Goal: Task Accomplishment & Management: Complete application form

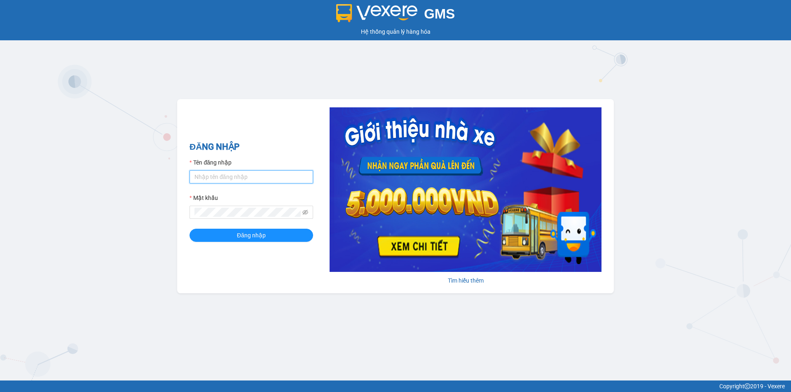
drag, startPoint x: 221, startPoint y: 183, endPoint x: 233, endPoint y: 174, distance: 15.1
click at [221, 182] on input "Tên đăng nhập" at bounding box center [251, 176] width 124 height 13
click at [258, 180] on input "nguyenhoa.ct" at bounding box center [251, 176] width 124 height 13
type input "taigh.ct"
click at [303, 213] on icon "eye-invisible" at bounding box center [305, 212] width 6 height 5
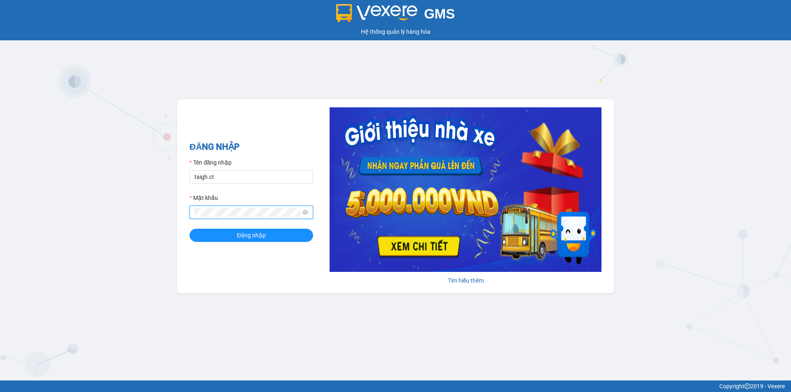
click at [142, 221] on div "GMS Hệ thống quản lý hàng hóa ĐĂNG NHẬP Tên đăng nhập taigh.ct Mật khẩu Đăng nh…" at bounding box center [395, 190] width 791 height 381
click at [189, 229] on button "Đăng nhập" at bounding box center [251, 235] width 124 height 13
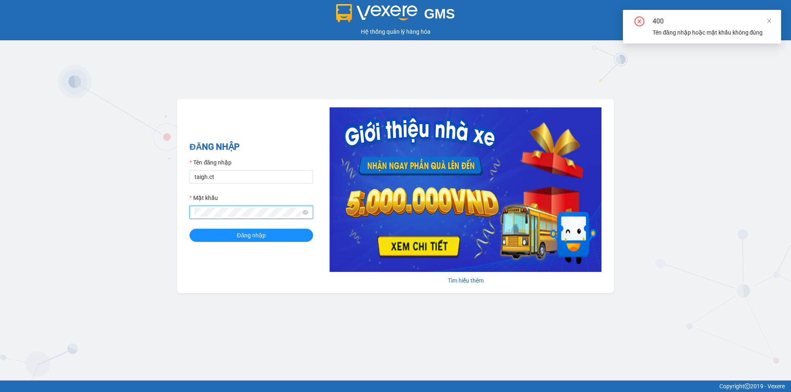
click at [242, 207] on span at bounding box center [251, 212] width 124 height 13
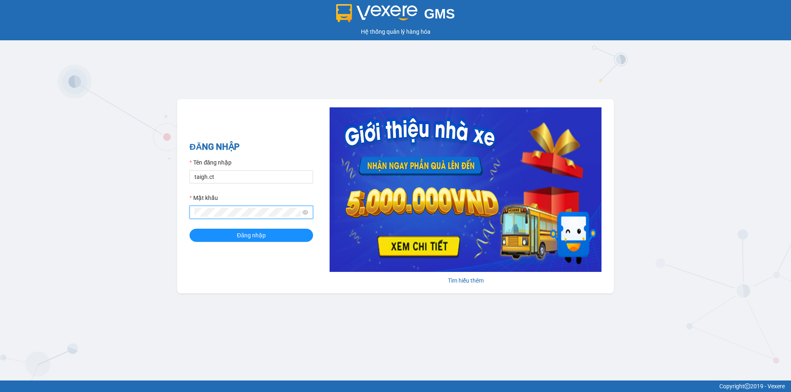
click at [189, 229] on button "Đăng nhập" at bounding box center [251, 235] width 124 height 13
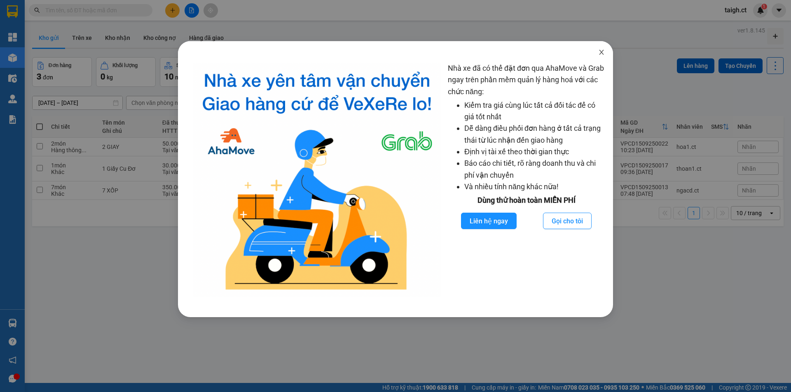
click at [603, 52] on icon "close" at bounding box center [601, 52] width 7 height 7
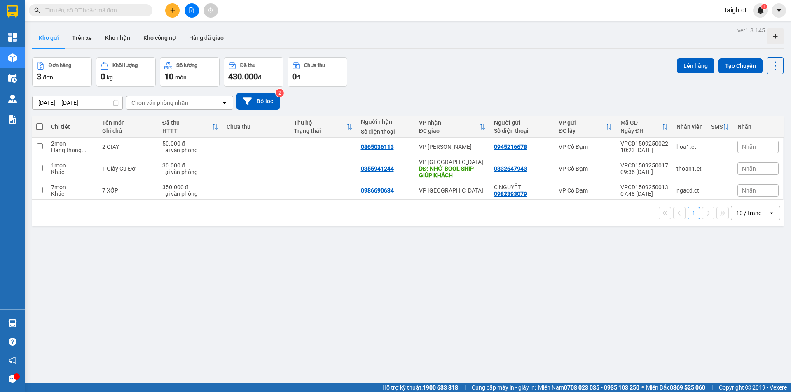
click at [122, 5] on div "Kết quả tìm kiếm ( 0 ) Bộ lọc No Data" at bounding box center [80, 10] width 161 height 14
click at [122, 6] on input "text" at bounding box center [93, 10] width 97 height 9
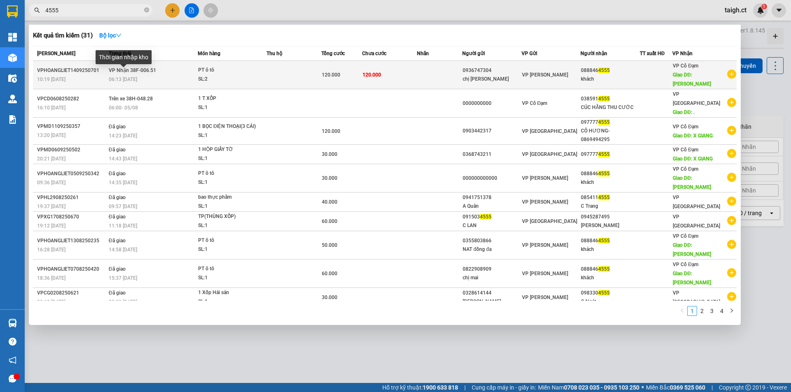
type input "4555"
click at [134, 77] on span "06:13 [DATE]" at bounding box center [123, 80] width 28 height 6
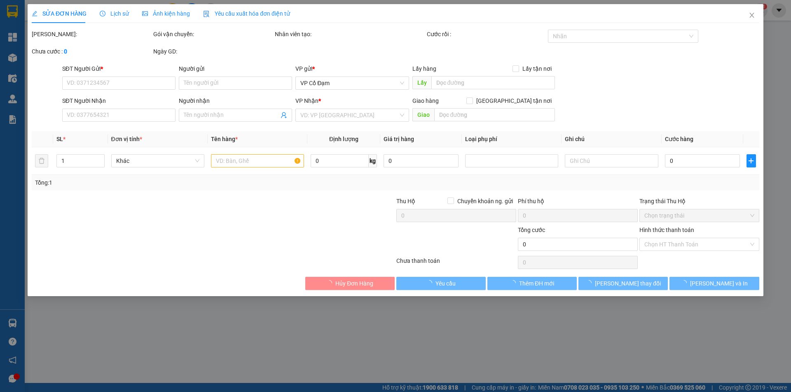
type input "0936747304"
type input "chị [PERSON_NAME]"
type input "0888464555"
type input "khách"
type input "xuân thành"
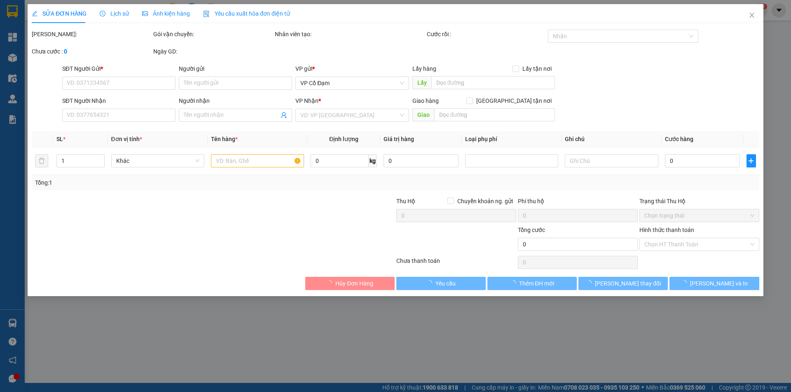
type input "120.000"
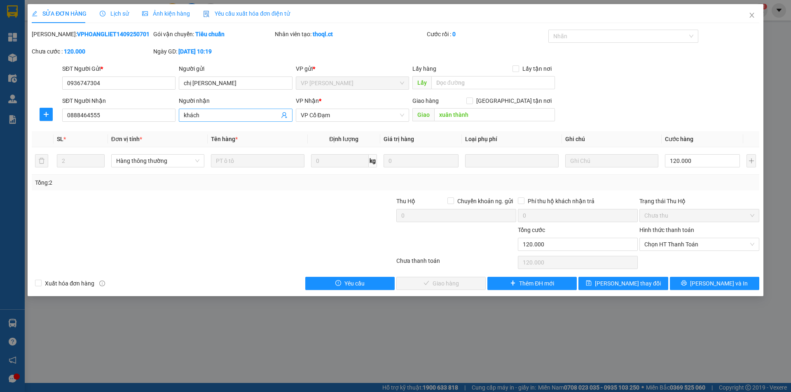
click at [217, 115] on input "khách" at bounding box center [231, 115] width 95 height 9
type input "khách kh ck"
click at [591, 283] on icon "save" at bounding box center [588, 283] width 5 height 5
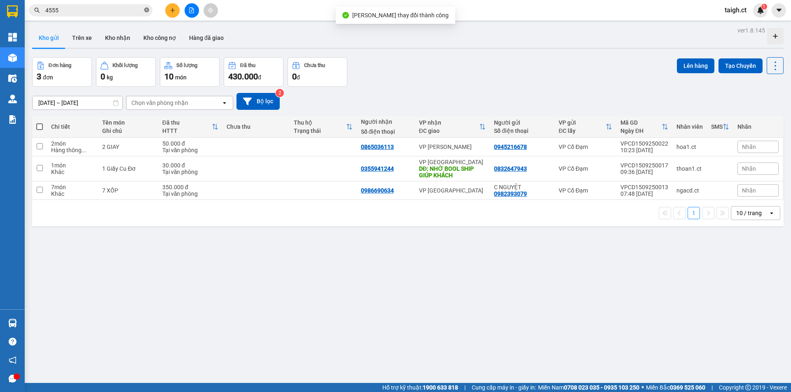
click at [145, 9] on icon "close-circle" at bounding box center [146, 9] width 5 height 5
click at [128, 6] on input "text" at bounding box center [93, 10] width 97 height 9
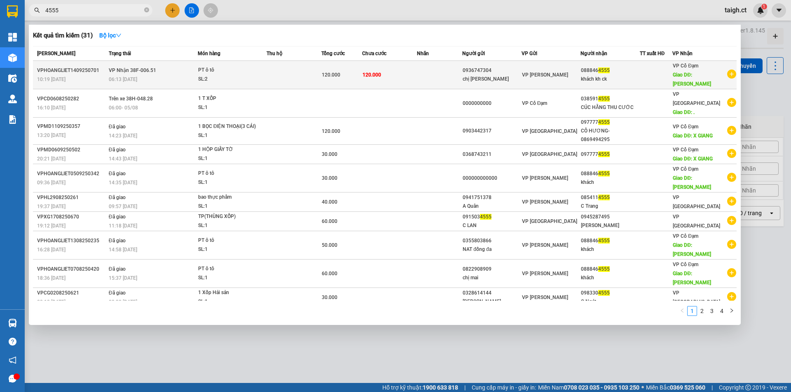
type input "4555"
click at [149, 75] on div "06:13 [DATE]" at bounding box center [153, 79] width 89 height 9
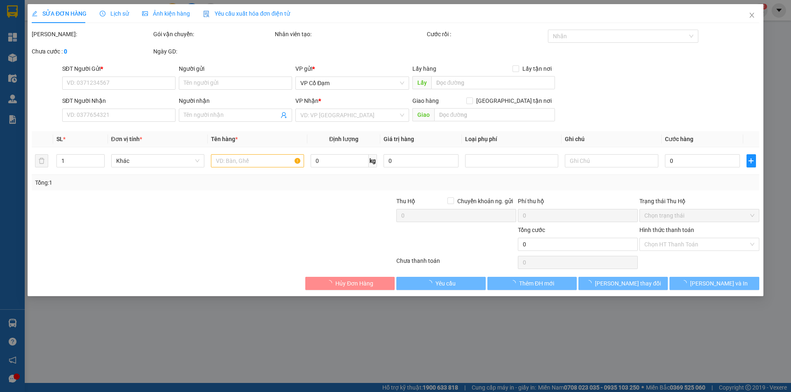
type input "0936747304"
type input "chị [PERSON_NAME]"
type input "0888464555"
type input "khách kh ck"
type input "xuân thành"
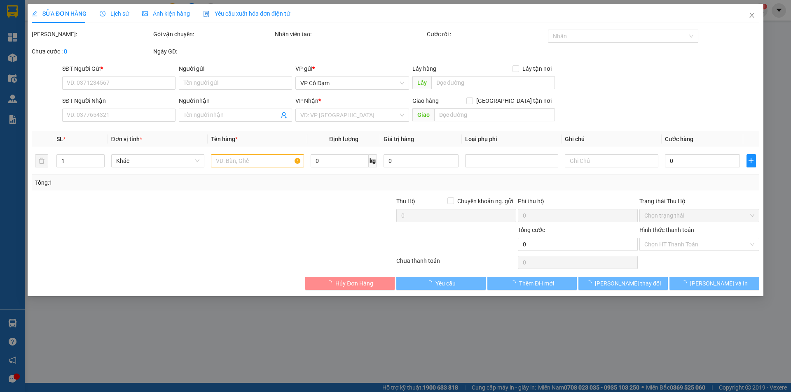
type input "120.000"
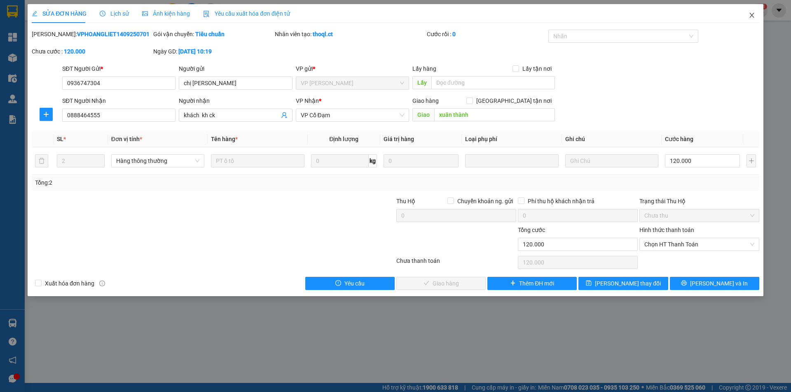
click at [751, 14] on icon "close" at bounding box center [751, 15] width 7 height 7
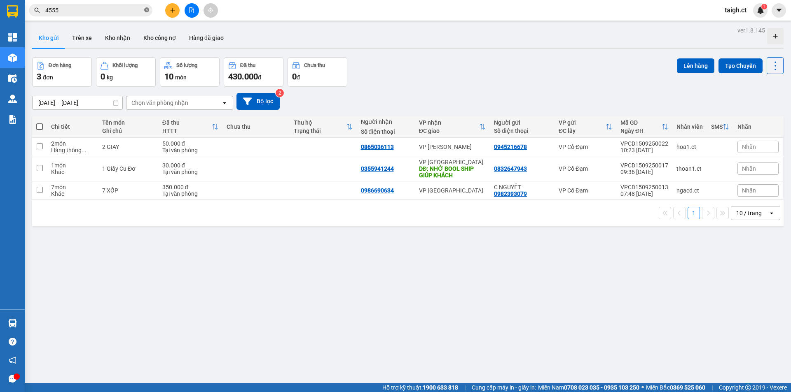
click at [146, 10] on icon "close-circle" at bounding box center [146, 9] width 5 height 5
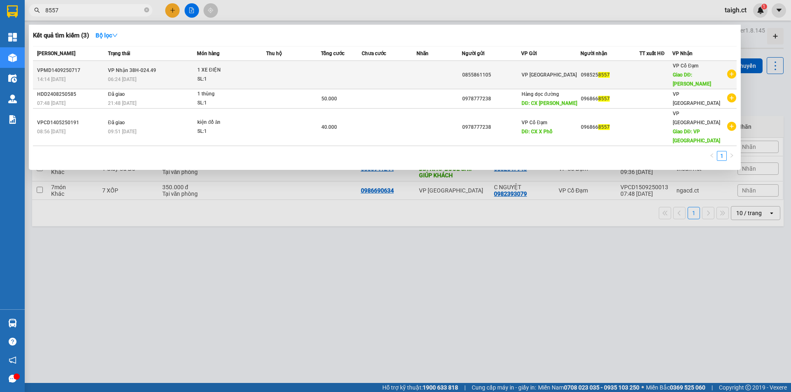
type input "8557"
click at [143, 75] on div "06:24 [DATE]" at bounding box center [152, 79] width 89 height 9
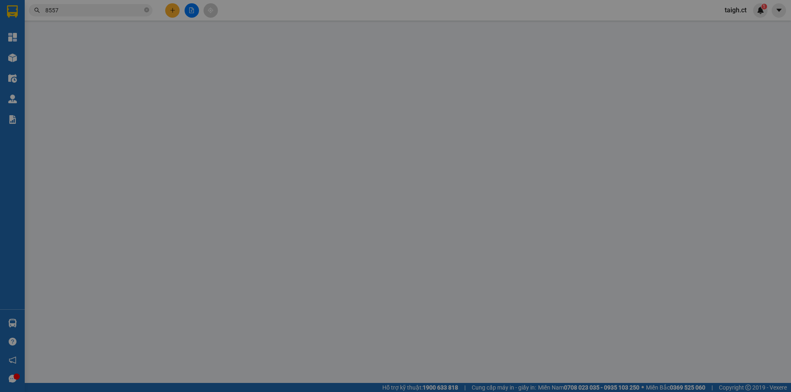
type input "0855861105"
type input "0985258557"
type input "[PERSON_NAME]"
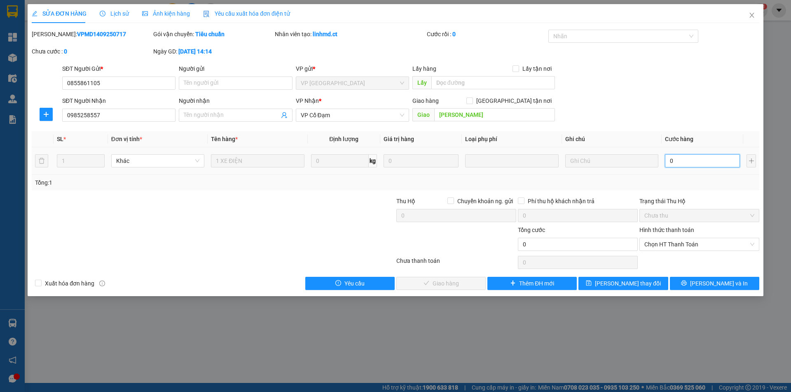
type input "2"
type input "20"
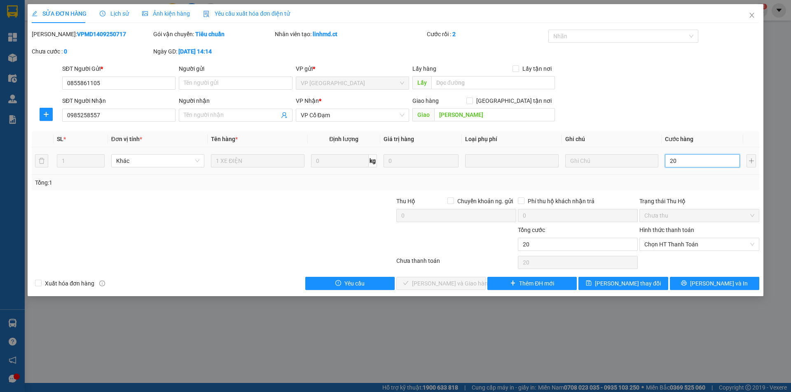
type input "200"
type input "200.000"
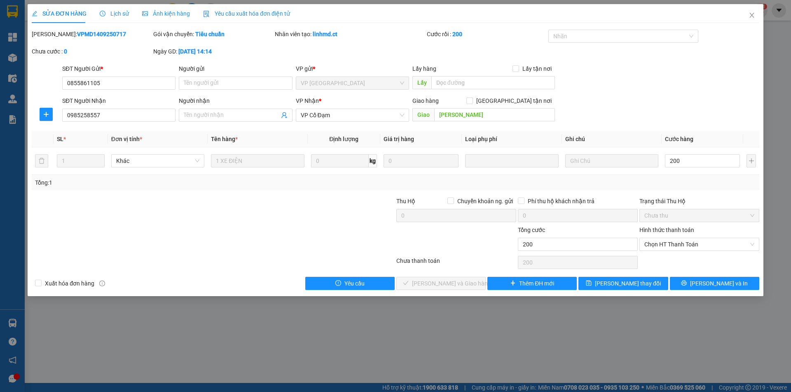
type input "200.000"
click at [655, 255] on div "Chọn HT Thanh Toán" at bounding box center [698, 262] width 121 height 16
click at [658, 248] on span "Chọn HT Thanh Toán" at bounding box center [699, 244] width 110 height 12
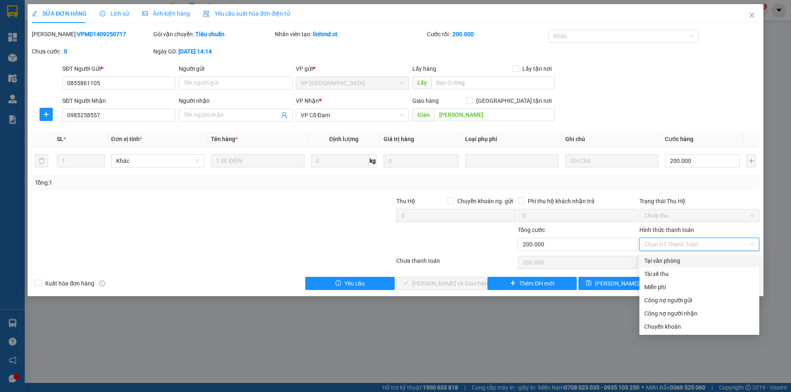
click at [656, 258] on div "Tại văn phòng" at bounding box center [699, 261] width 110 height 9
type input "0"
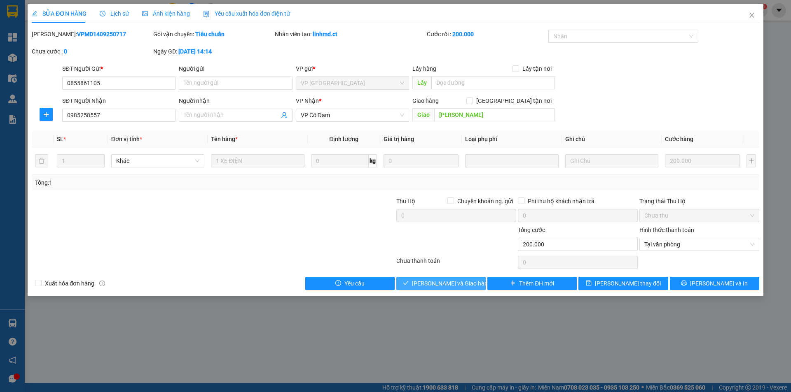
click at [465, 285] on span "[PERSON_NAME] và Giao hàng" at bounding box center [451, 283] width 79 height 9
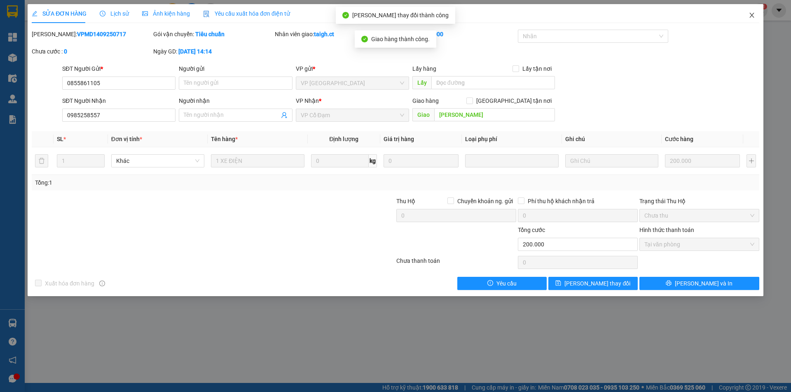
click at [753, 15] on icon "close" at bounding box center [751, 15] width 7 height 7
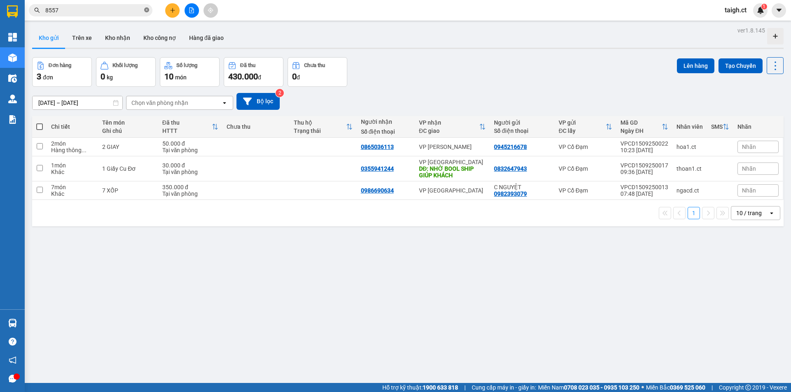
click at [148, 12] on icon "close-circle" at bounding box center [146, 9] width 5 height 5
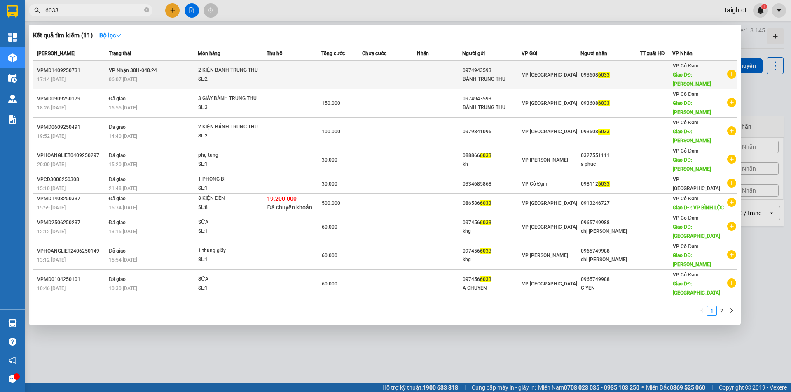
type input "6033"
click at [145, 76] on div "06:07 [DATE]" at bounding box center [153, 79] width 89 height 9
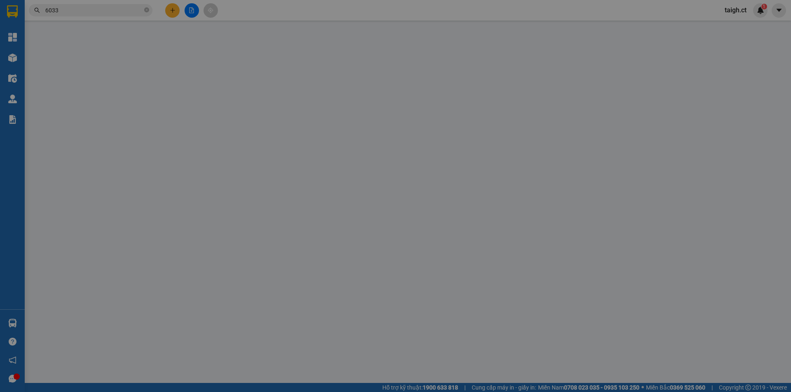
type input "0974943593"
type input "BÁNH TRUNG THU"
type input "0936086033"
type input "[PERSON_NAME]"
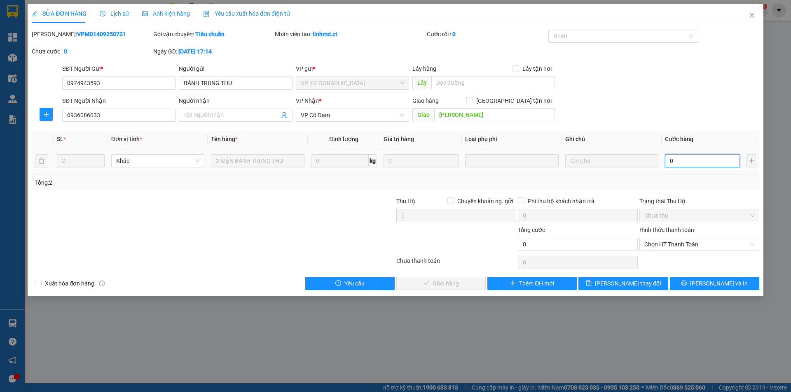
click at [705, 160] on input "0" at bounding box center [702, 160] width 75 height 13
type input "1"
type input "12"
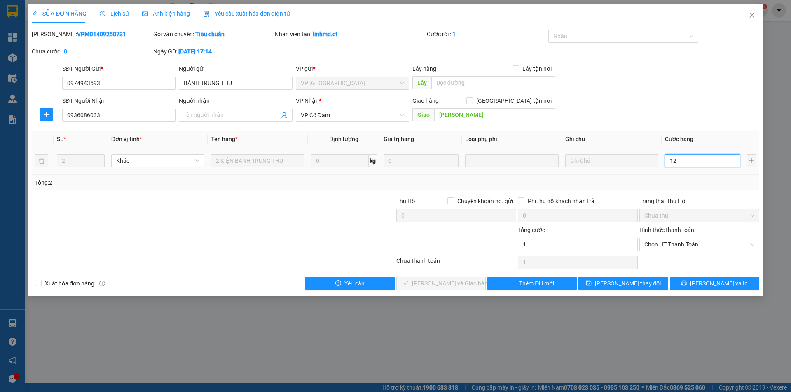
type input "12"
type input "120"
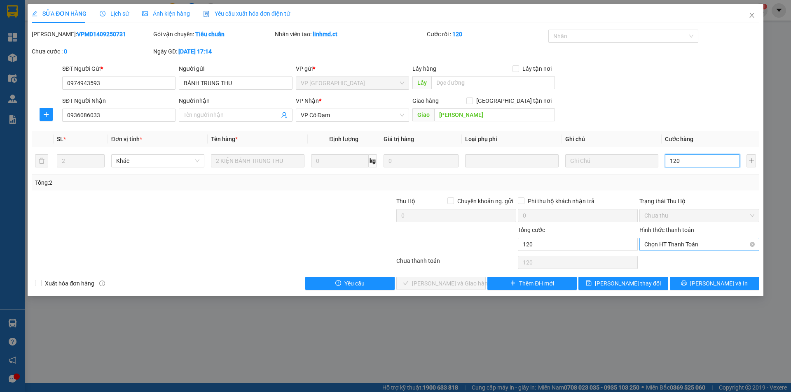
click at [673, 244] on span "Chọn HT Thanh Toán" at bounding box center [699, 244] width 110 height 12
type input "120"
type input "120.000"
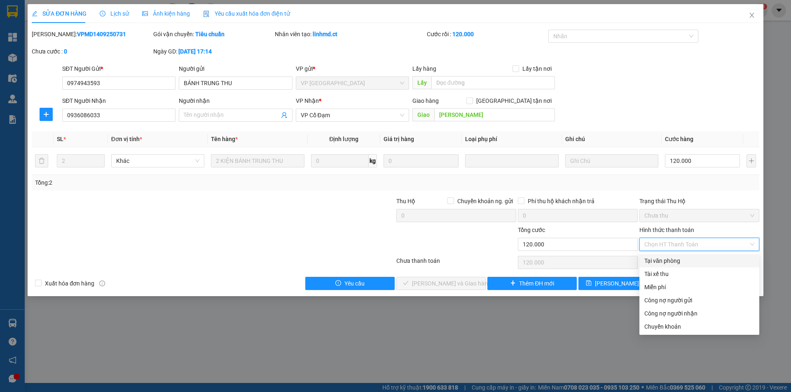
click at [672, 259] on div "Tại văn phòng" at bounding box center [699, 261] width 110 height 9
type input "0"
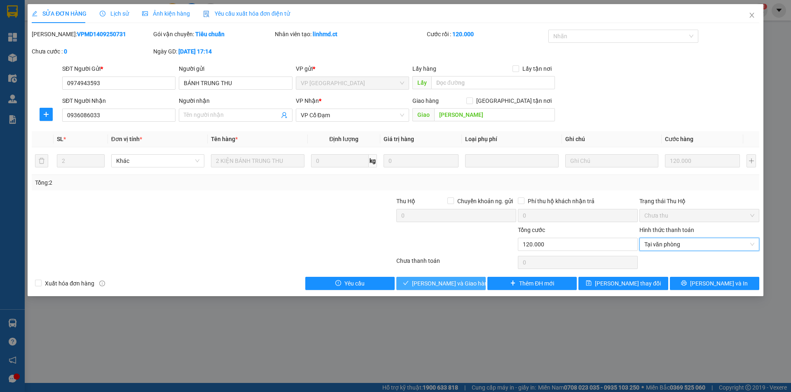
click at [469, 284] on button "[PERSON_NAME] và Giao hàng" at bounding box center [440, 283] width 89 height 13
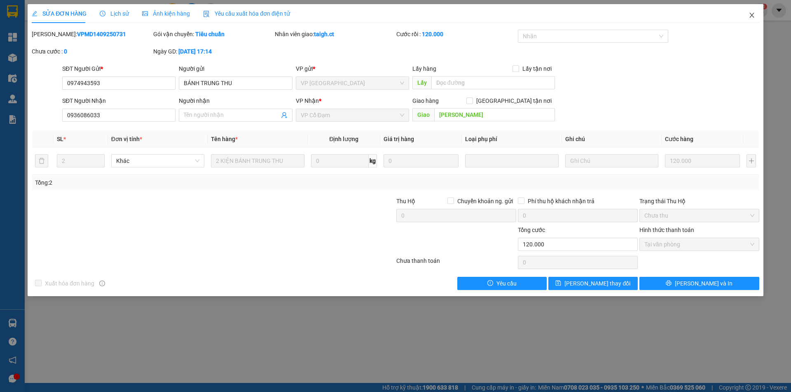
click at [753, 12] on span "Close" at bounding box center [751, 15] width 23 height 23
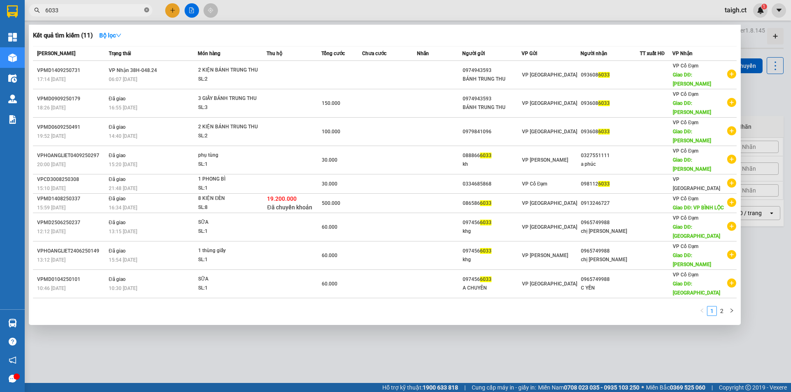
click at [146, 9] on icon "close-circle" at bounding box center [146, 9] width 5 height 5
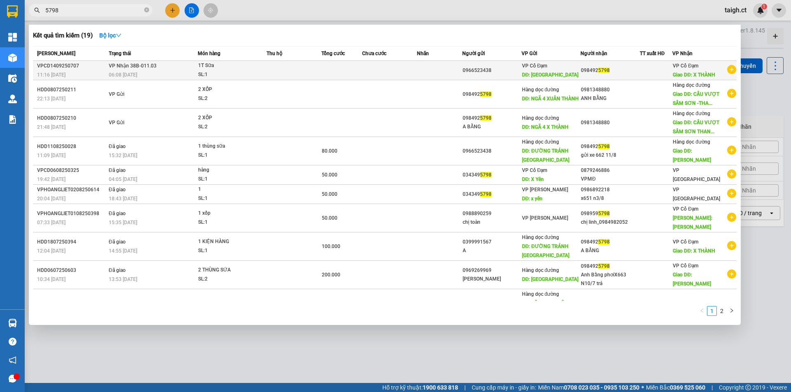
type input "5798"
click at [142, 67] on span "VP Nhận 38B-011.03" at bounding box center [133, 66] width 48 height 6
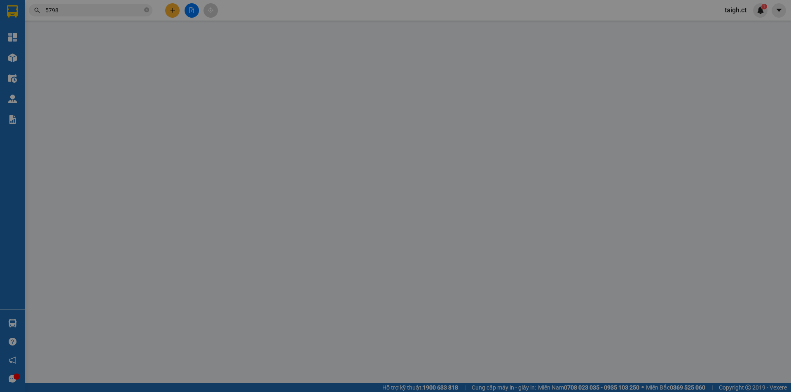
type input "0966523438"
type input "[GEOGRAPHIC_DATA]"
type input "0984925798"
type input "X THÀNH"
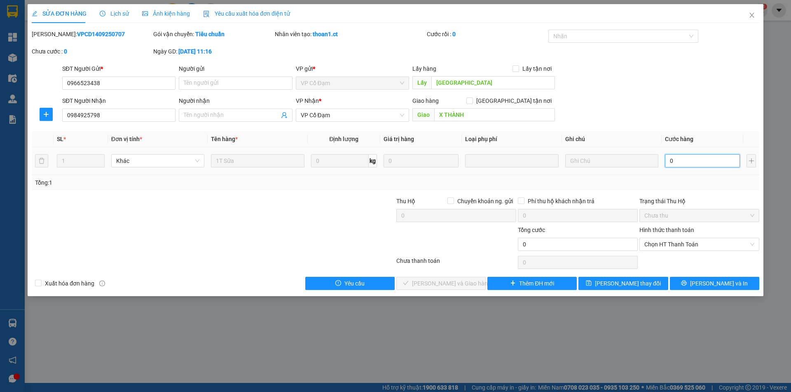
click at [723, 162] on input "0" at bounding box center [702, 160] width 75 height 13
type input "5"
type input "50"
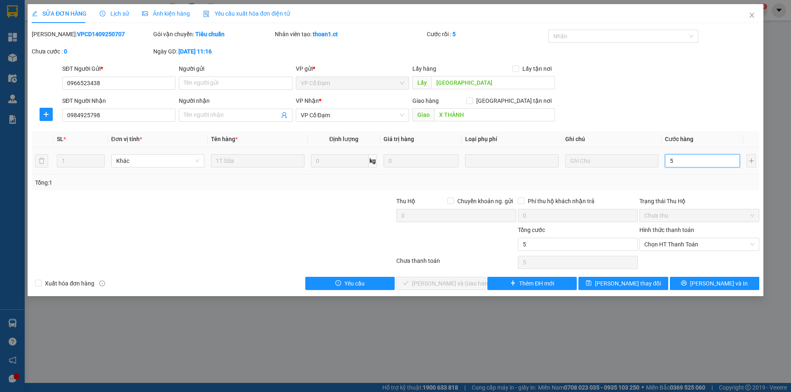
type input "50"
type input "50.000"
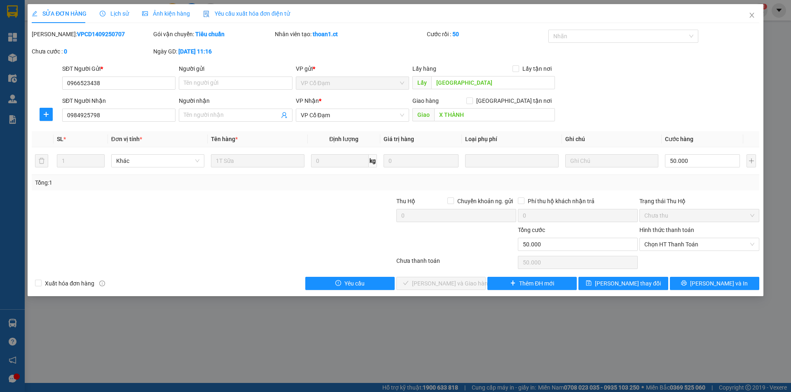
click at [660, 237] on div "Hình thức thanh toán" at bounding box center [699, 232] width 120 height 12
click at [663, 247] on span "Chọn HT Thanh Toán" at bounding box center [699, 244] width 110 height 12
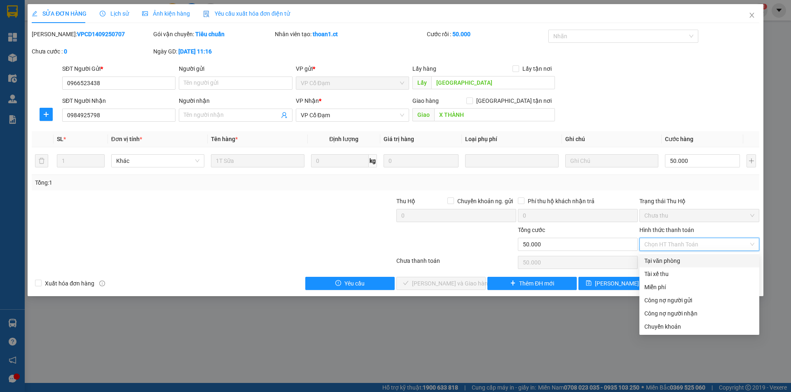
click at [664, 265] on div "Tại văn phòng" at bounding box center [699, 261] width 110 height 9
type input "0"
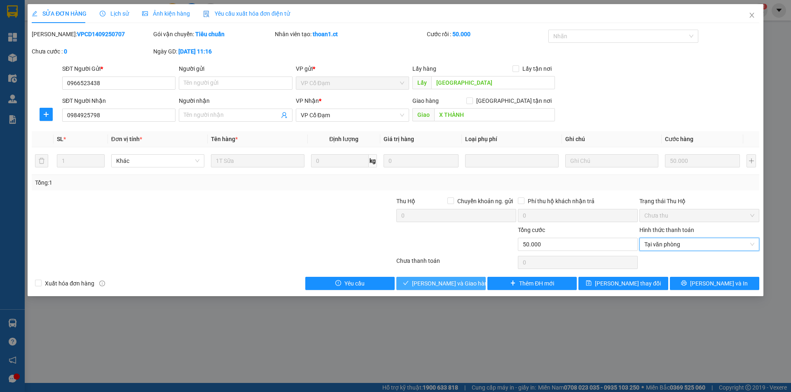
click at [457, 288] on button "[PERSON_NAME] và Giao hàng" at bounding box center [440, 283] width 89 height 13
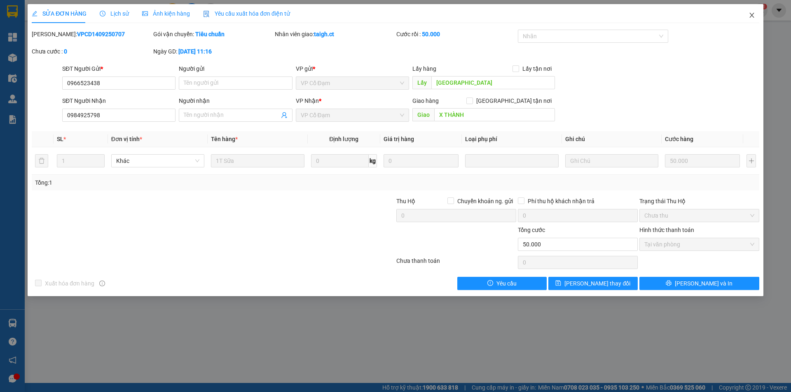
click at [755, 13] on span "Close" at bounding box center [751, 15] width 23 height 23
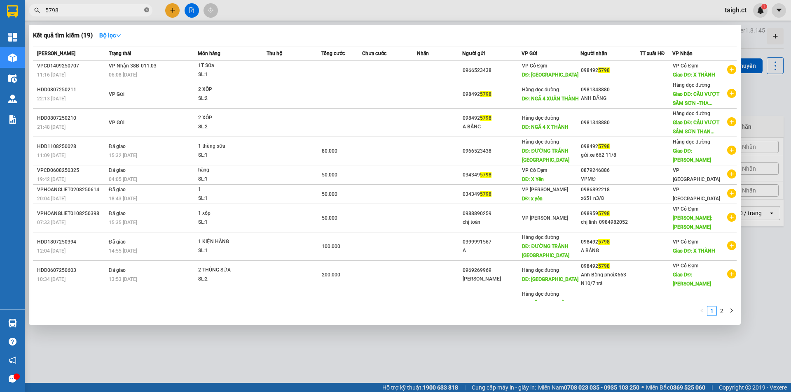
click at [146, 12] on icon "close-circle" at bounding box center [146, 9] width 5 height 5
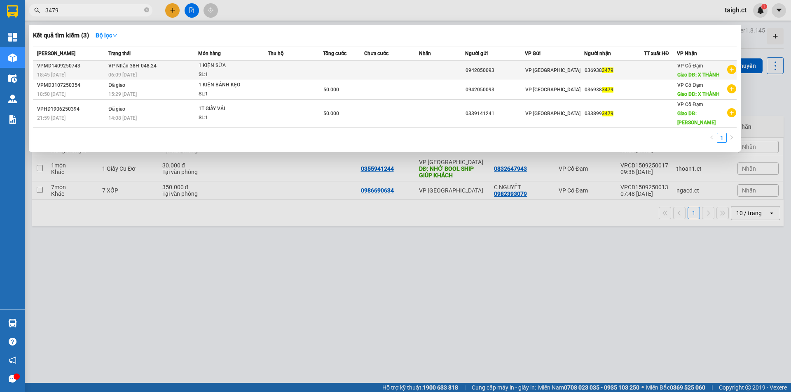
type input "3479"
click at [140, 66] on span "VP Nhận 38H-048.24" at bounding box center [132, 66] width 48 height 6
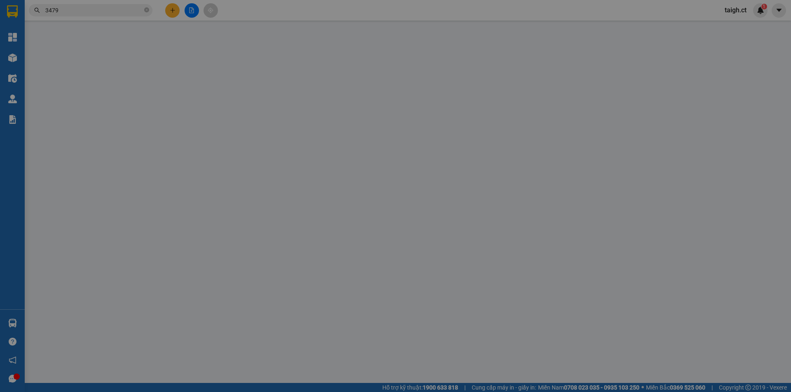
type input "0942050093"
type input "0369383479"
type input "X THÀNH"
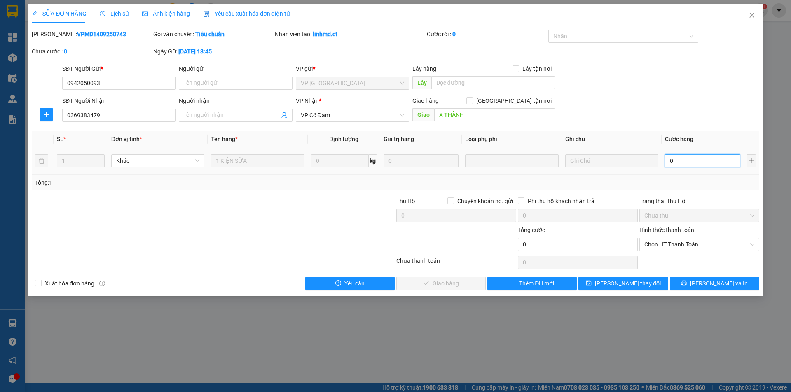
click at [683, 159] on input "0" at bounding box center [702, 160] width 75 height 13
type input "5"
type input "50"
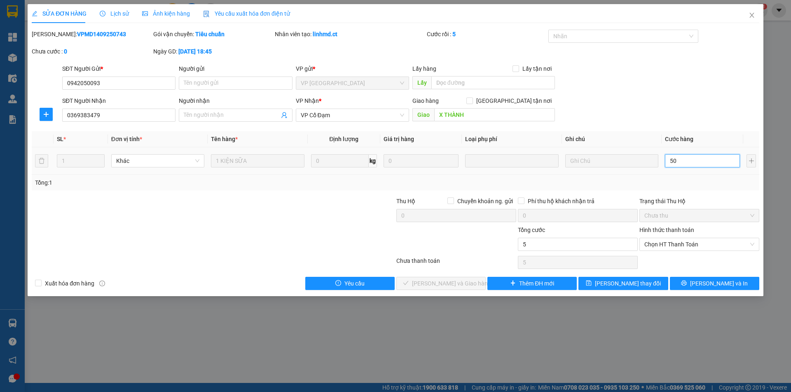
type input "50"
click at [654, 246] on span "Chọn HT Thanh Toán" at bounding box center [699, 244] width 110 height 12
type input "50"
type input "50.000"
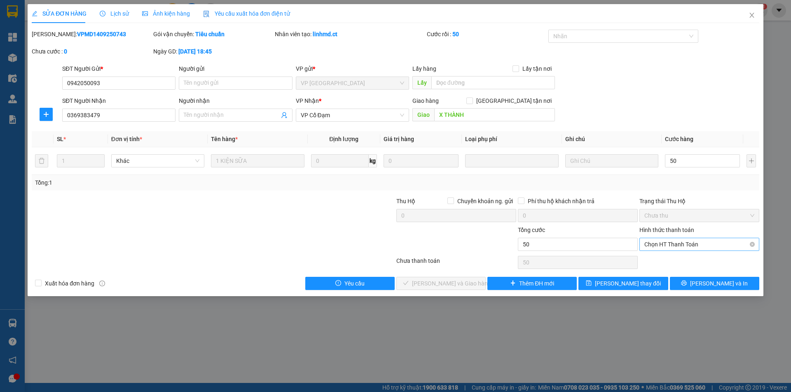
type input "50.000"
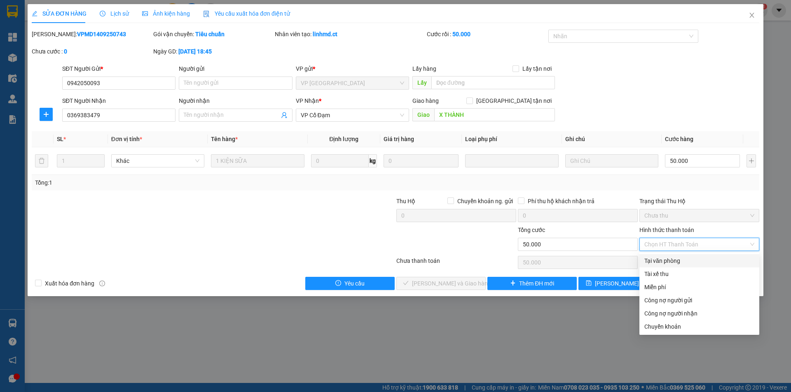
click at [654, 259] on div "Tại văn phòng" at bounding box center [699, 261] width 110 height 9
type input "0"
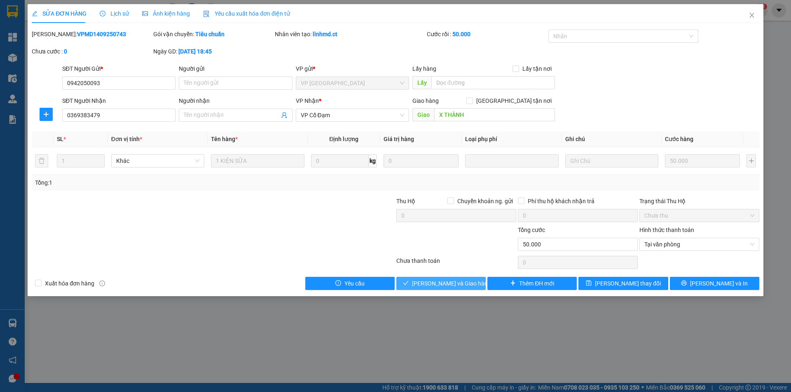
click at [459, 287] on span "[PERSON_NAME] và Giao hàng" at bounding box center [451, 283] width 79 height 9
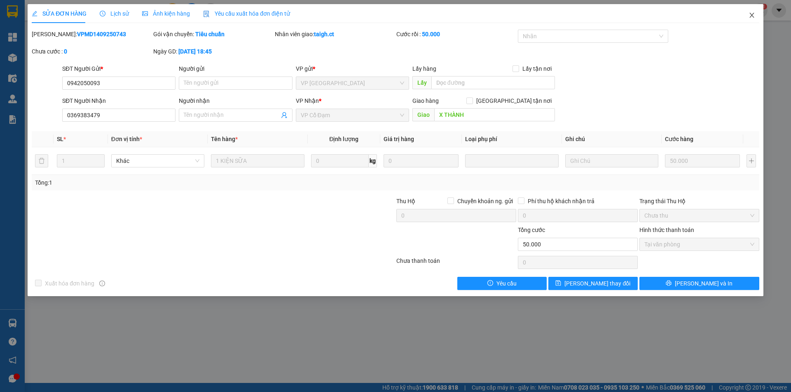
click at [752, 13] on icon "close" at bounding box center [751, 15] width 7 height 7
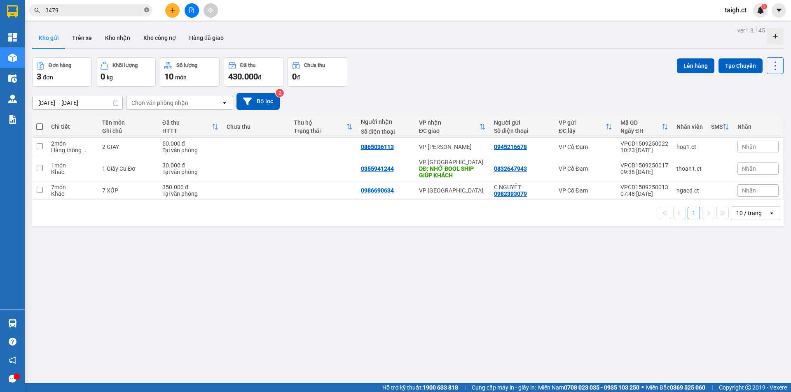
click at [146, 9] on icon "close-circle" at bounding box center [146, 9] width 5 height 5
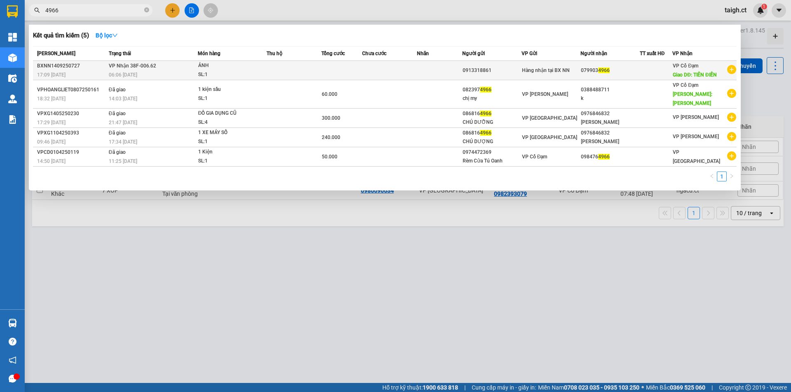
type input "4966"
click at [127, 66] on span "VP Nhận 38F-006.62" at bounding box center [132, 66] width 47 height 6
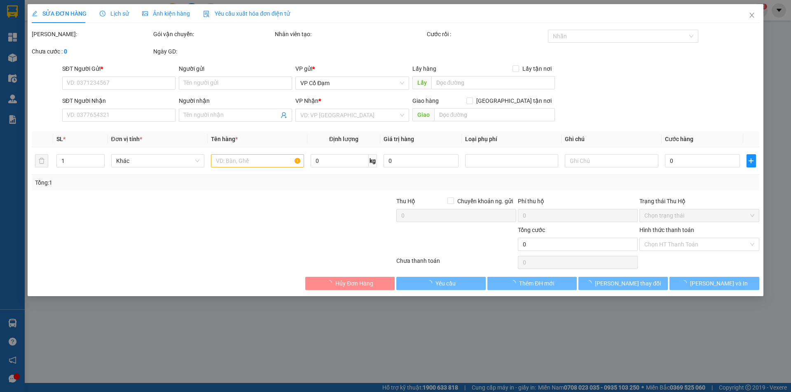
type input "0913318861"
type input "0799034966"
type input "TIÊN ĐIỀN"
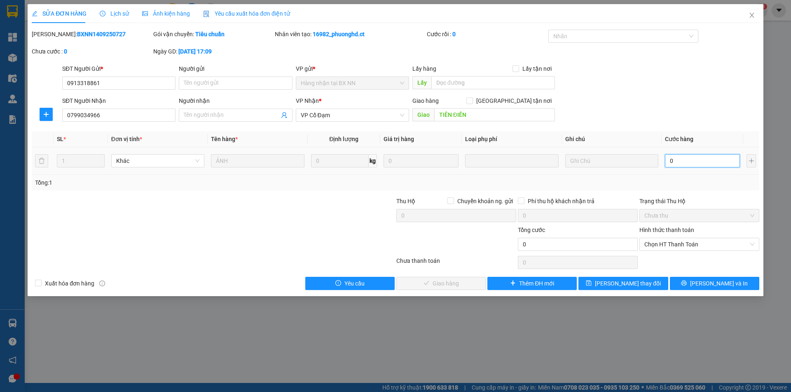
click at [681, 161] on input "0" at bounding box center [702, 160] width 75 height 13
type input "8"
type input "80"
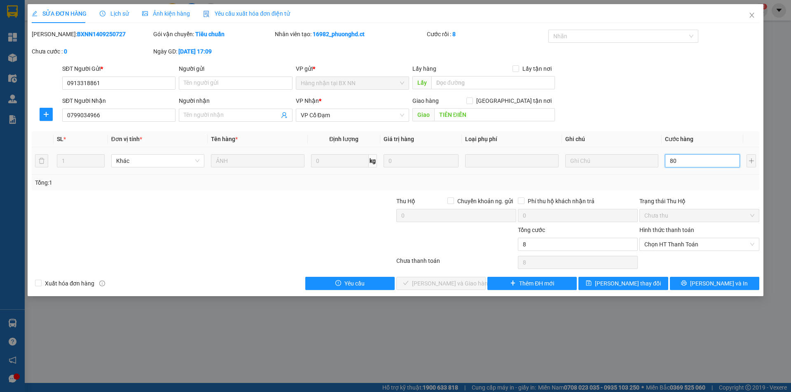
type input "80"
click at [660, 250] on span "Chọn HT Thanh Toán" at bounding box center [699, 244] width 110 height 12
type input "80"
type input "80.000"
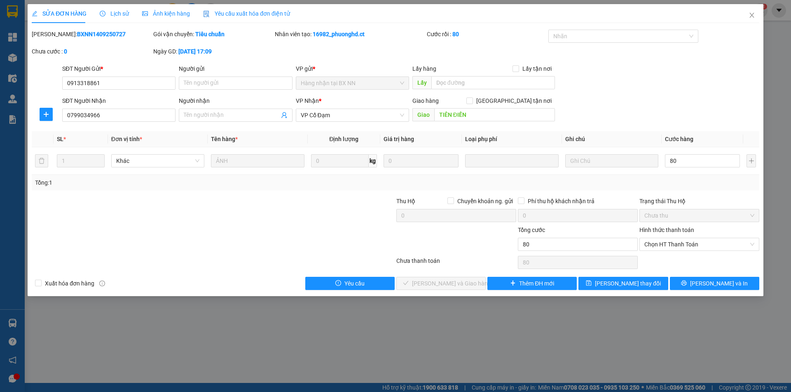
type input "80.000"
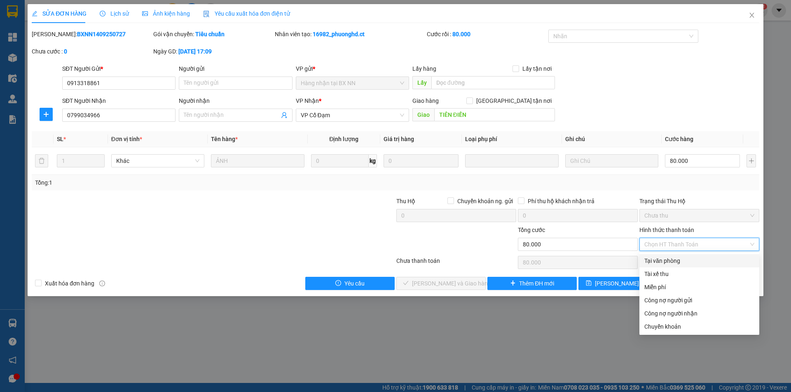
drag, startPoint x: 663, startPoint y: 259, endPoint x: 603, endPoint y: 272, distance: 61.1
click at [663, 259] on div "Tại văn phòng" at bounding box center [699, 261] width 110 height 9
type input "0"
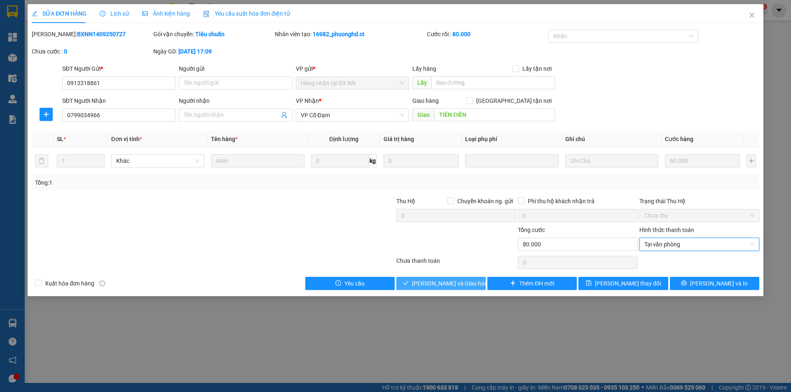
click at [464, 283] on span "[PERSON_NAME] và Giao hàng" at bounding box center [451, 283] width 79 height 9
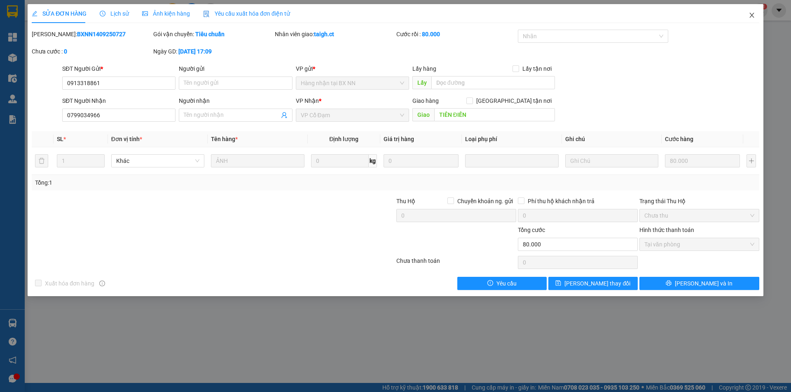
click at [752, 14] on icon "close" at bounding box center [751, 15] width 7 height 7
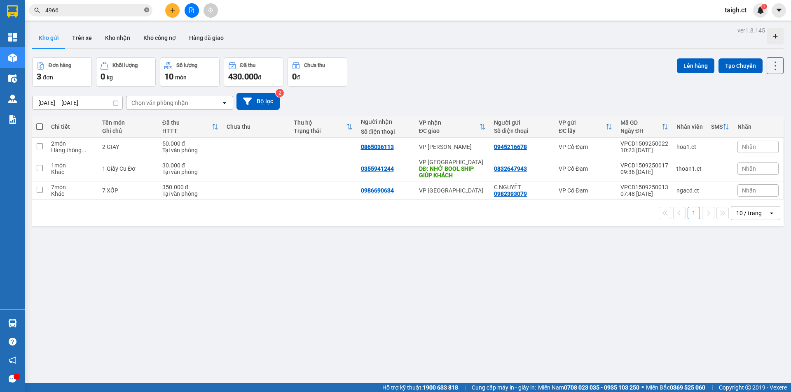
click at [146, 10] on icon "close-circle" at bounding box center [146, 9] width 5 height 5
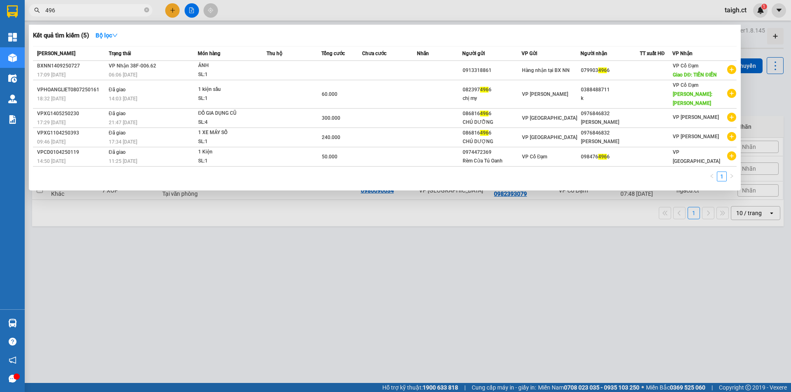
type input "4966"
click at [147, 10] on icon "close-circle" at bounding box center [146, 9] width 5 height 5
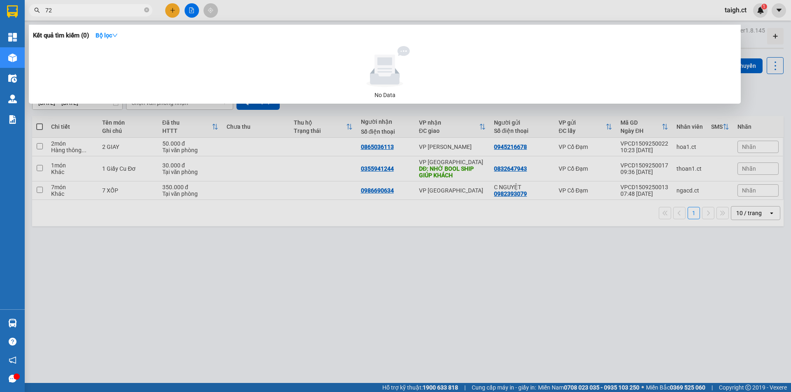
type input "7"
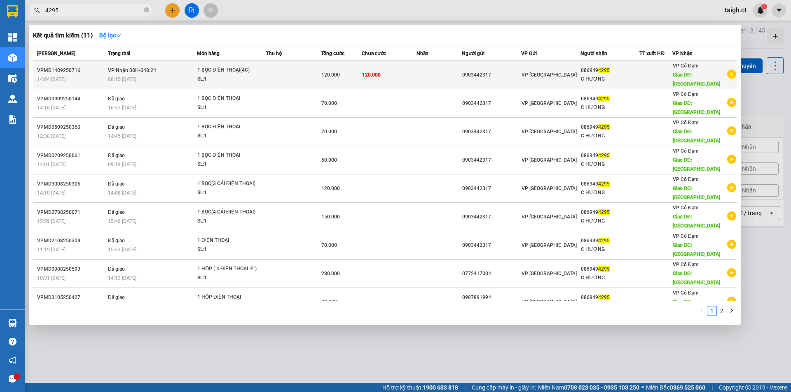
type input "4295"
click at [152, 73] on span "VP Nhận 38H-048.24" at bounding box center [132, 71] width 48 height 6
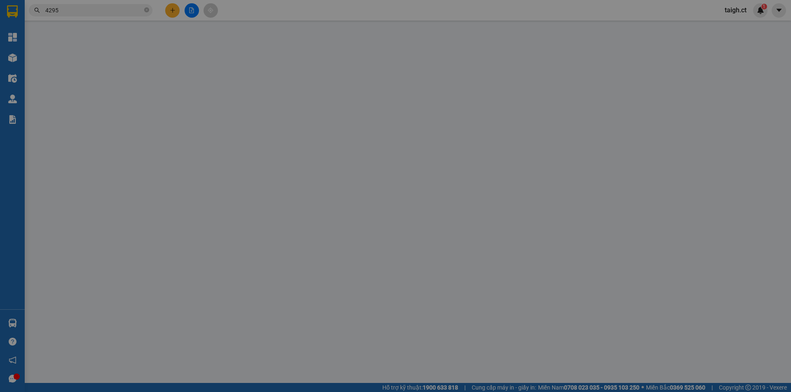
type input "0903442317"
type input "0869494295"
type input "C HƯƠNG"
type input "[PERSON_NAME]"
type input "120.000"
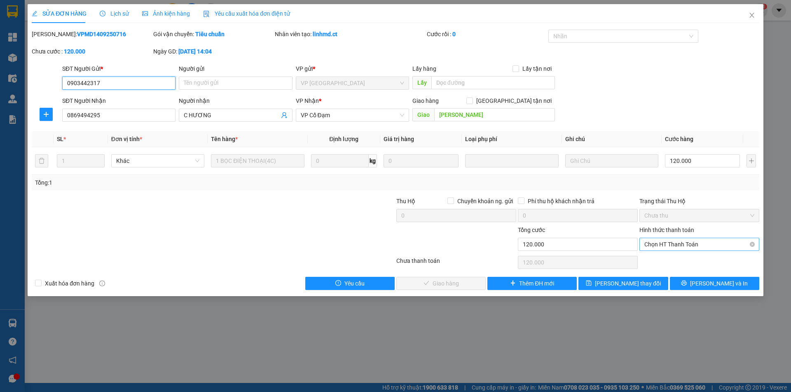
click at [663, 249] on span "Chọn HT Thanh Toán" at bounding box center [699, 244] width 110 height 12
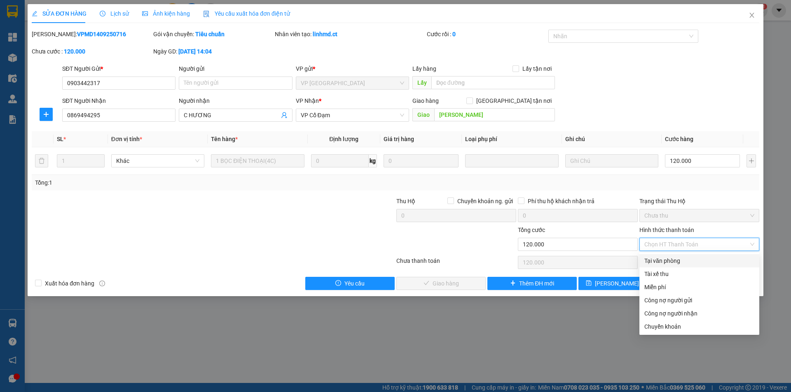
click at [665, 259] on div "Tại văn phòng" at bounding box center [699, 261] width 110 height 9
type input "0"
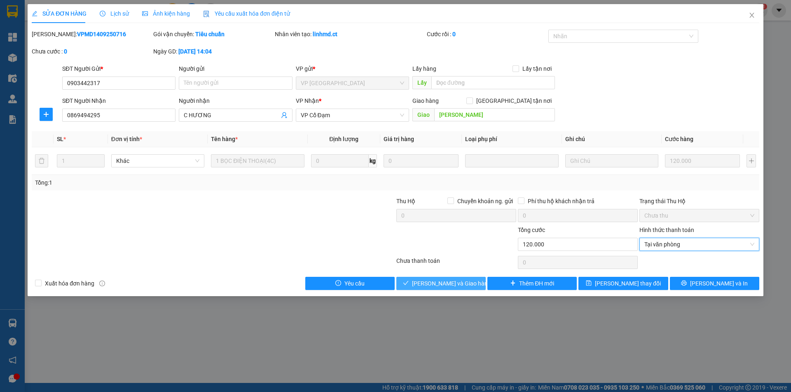
click at [464, 283] on span "[PERSON_NAME] và Giao hàng" at bounding box center [451, 283] width 79 height 9
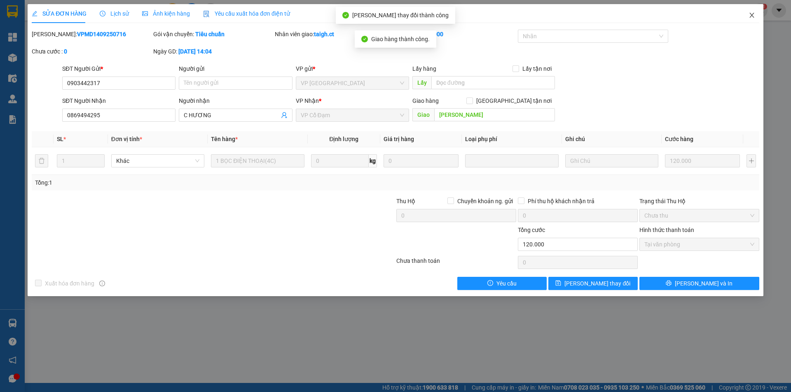
click at [754, 13] on icon "close" at bounding box center [751, 15] width 7 height 7
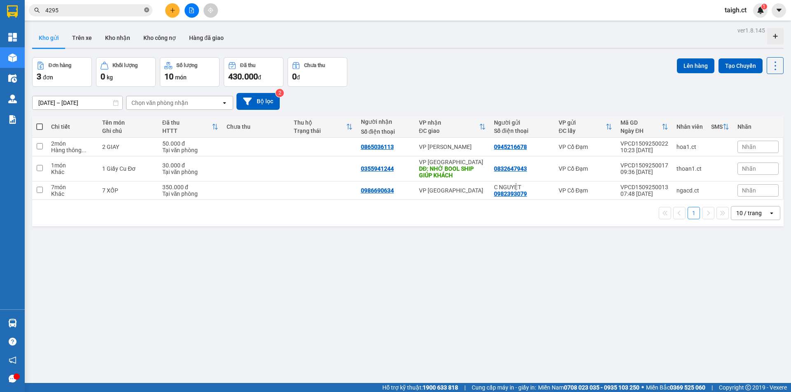
click at [146, 8] on icon "close-circle" at bounding box center [146, 9] width 5 height 5
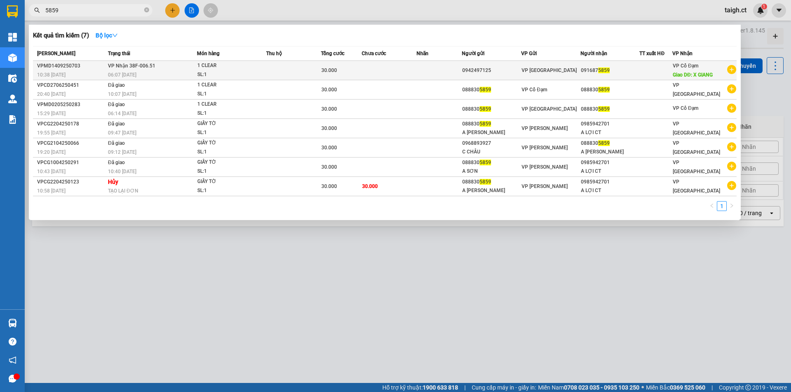
type input "5859"
click at [109, 61] on td "VP Nhận 38F-006.51 06:07 [DATE]" at bounding box center [151, 70] width 91 height 19
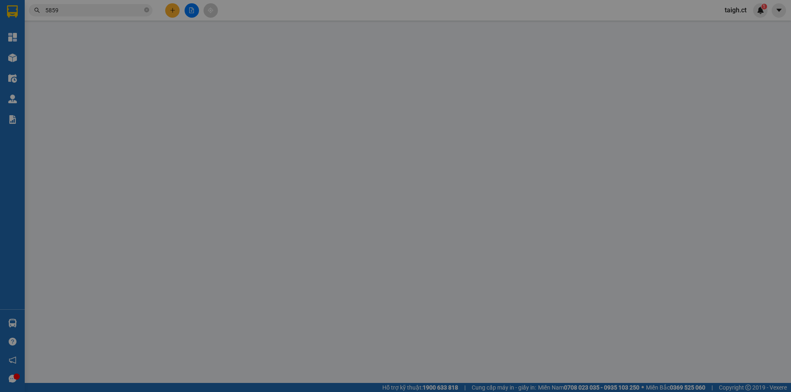
type input "0942497125"
type input "0916875859"
type input "X GIANG"
type input "30.000"
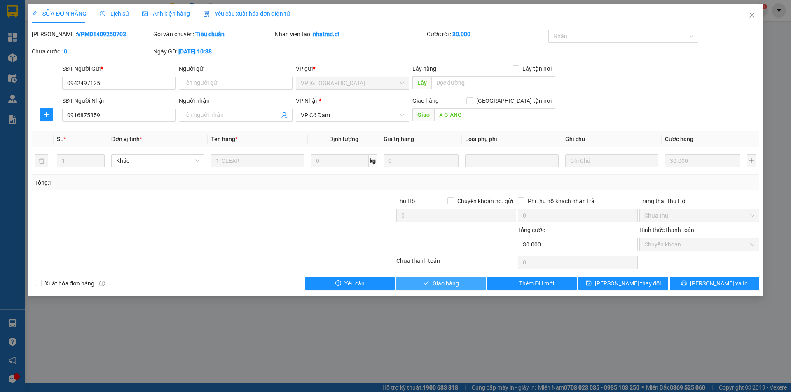
click at [454, 278] on button "Giao hàng" at bounding box center [440, 283] width 89 height 13
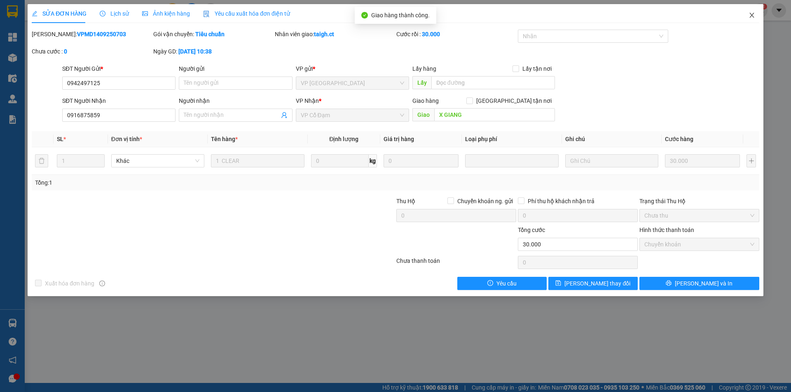
click at [752, 14] on icon "close" at bounding box center [751, 15] width 5 height 5
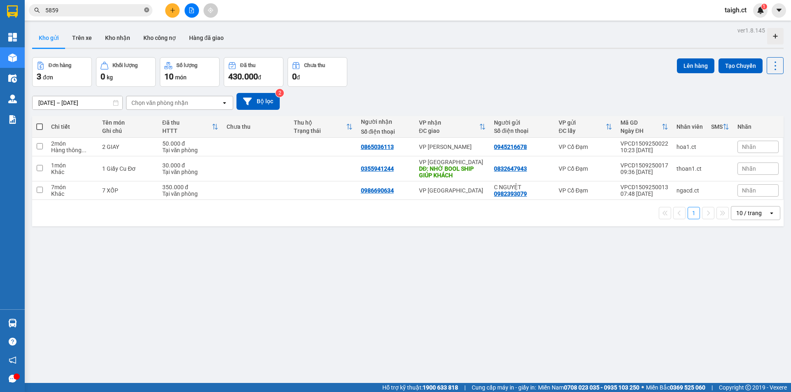
click at [146, 11] on icon "close-circle" at bounding box center [146, 9] width 5 height 5
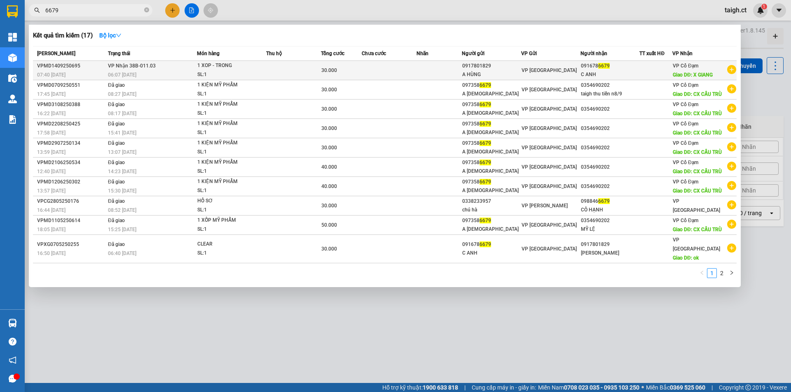
type input "6679"
click at [150, 74] on div "06:07 [DATE]" at bounding box center [152, 74] width 89 height 9
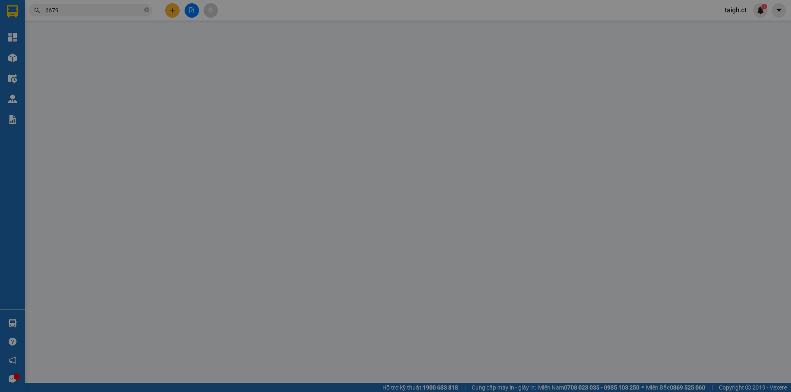
type input "0917801829"
type input "A HÙNG"
type input "0916786679"
type input "C ANH"
type input "X GIANG"
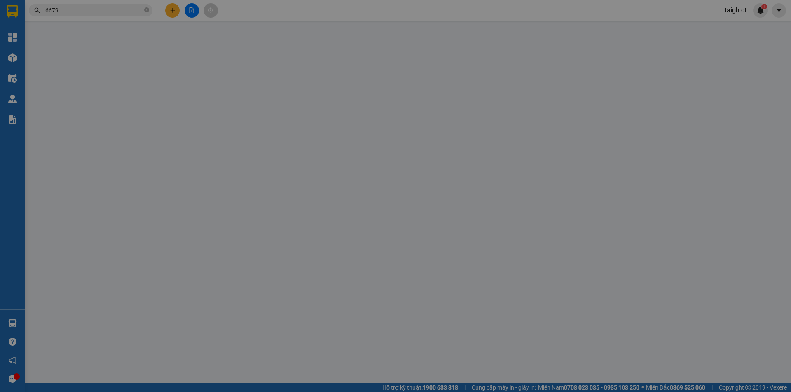
type input "30.000"
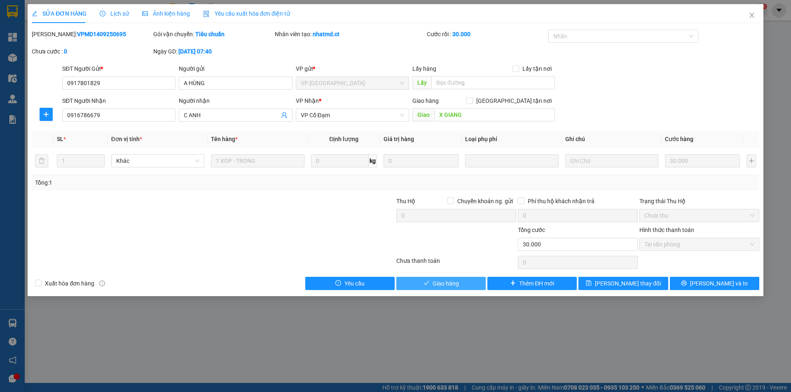
click at [468, 287] on button "Giao hàng" at bounding box center [440, 283] width 89 height 13
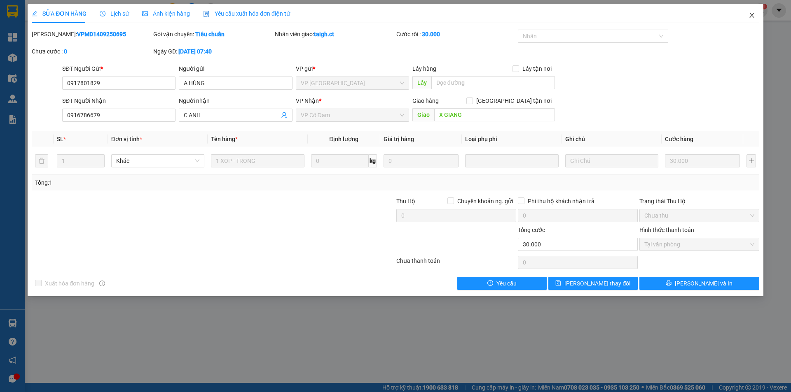
click at [751, 16] on icon "close" at bounding box center [751, 15] width 5 height 5
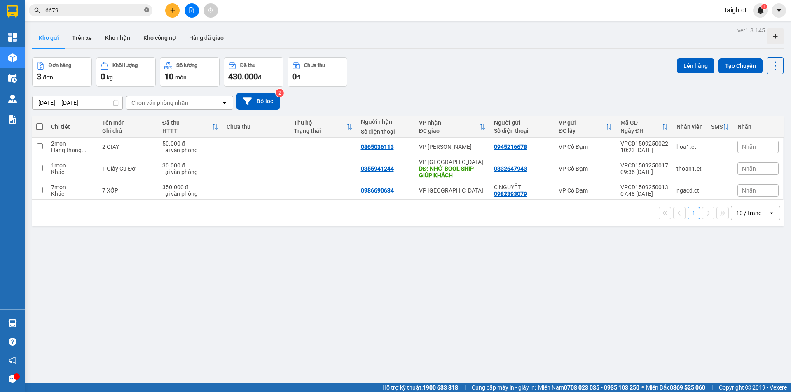
click at [147, 11] on icon "close-circle" at bounding box center [146, 9] width 5 height 5
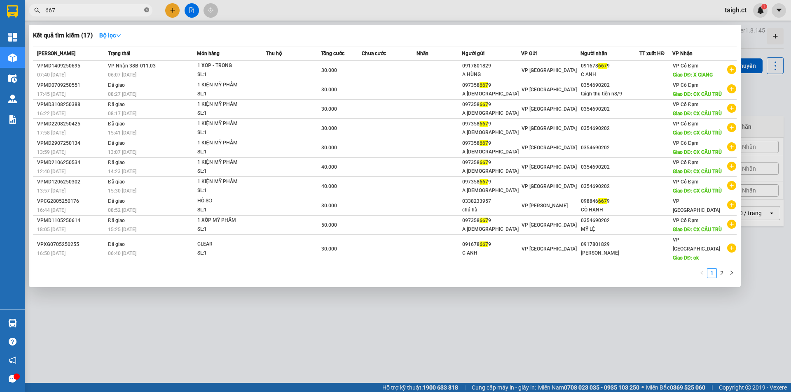
type input "6679"
click at [146, 9] on icon "close-circle" at bounding box center [146, 9] width 5 height 5
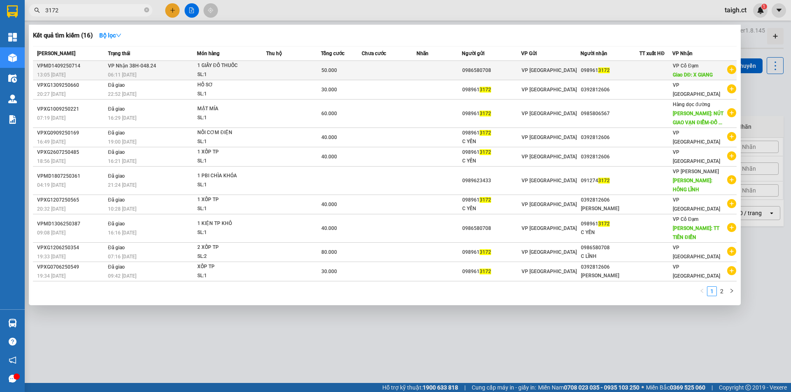
type input "3172"
click at [130, 69] on td "VP Nhận 38H-048.24 06:11 [DATE]" at bounding box center [151, 70] width 91 height 19
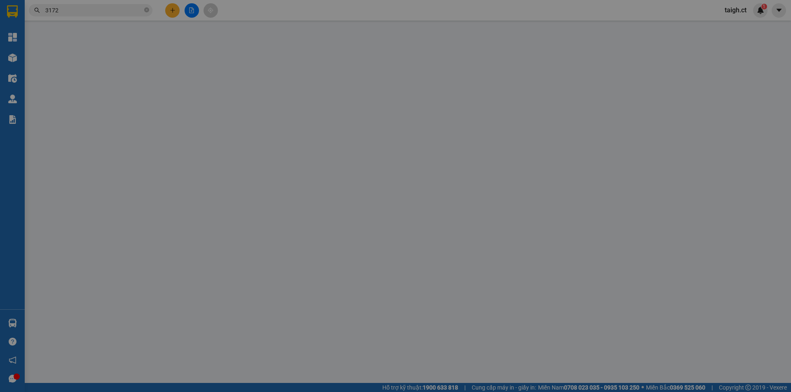
type input "0986580708"
type input "0989613172"
type input "X GIANG"
type input "50.000"
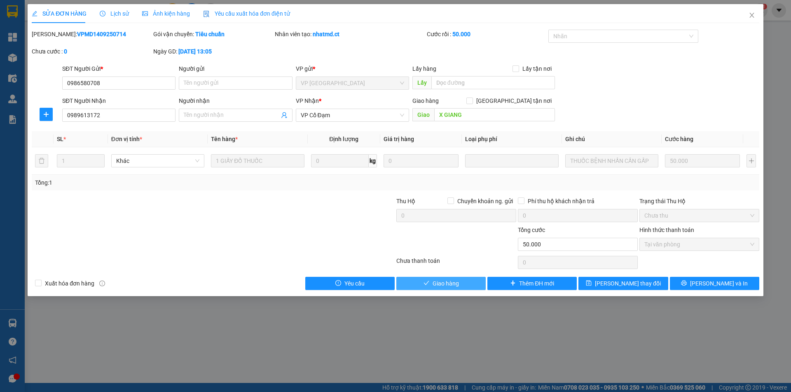
click at [441, 284] on span "Giao hàng" at bounding box center [445, 283] width 26 height 9
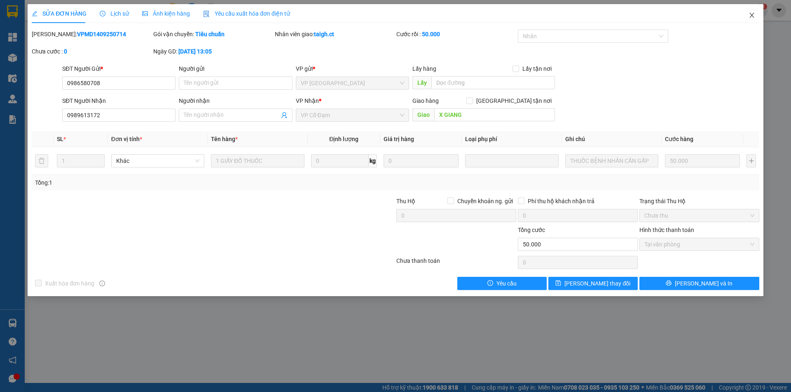
click at [752, 14] on icon "close" at bounding box center [751, 15] width 7 height 7
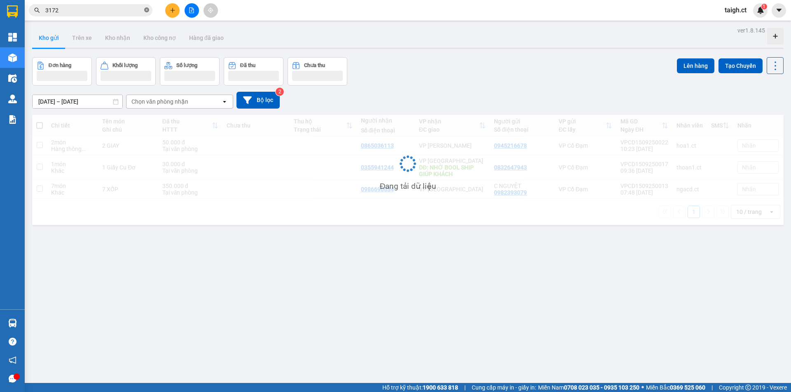
click at [147, 11] on icon "close-circle" at bounding box center [146, 9] width 5 height 5
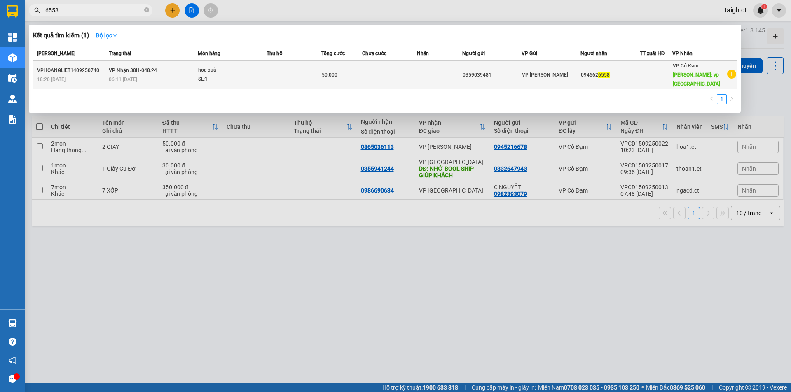
type input "6558"
click at [120, 73] on span "VP Nhận 38H-048.24" at bounding box center [133, 70] width 48 height 7
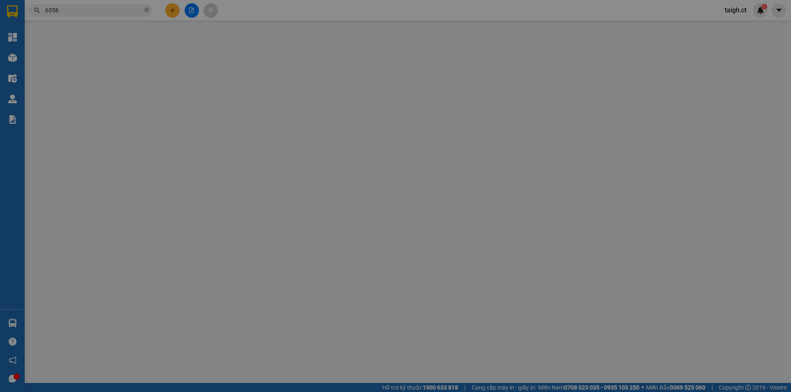
type input "0359039481"
type input "0946626558"
type input "vp [PERSON_NAME]"
type input "50.000"
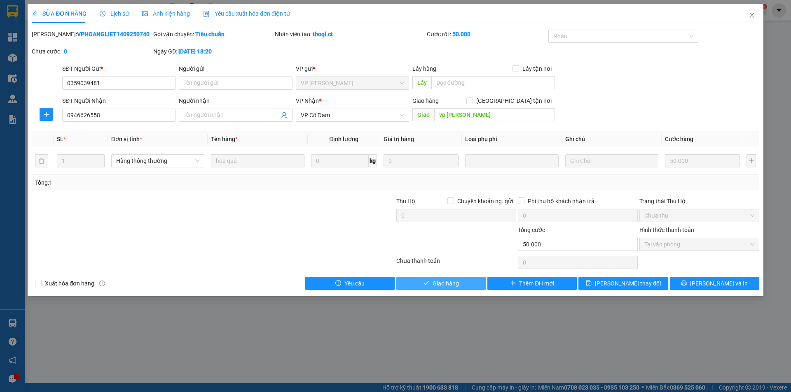
click at [441, 281] on span "Giao hàng" at bounding box center [445, 283] width 26 height 9
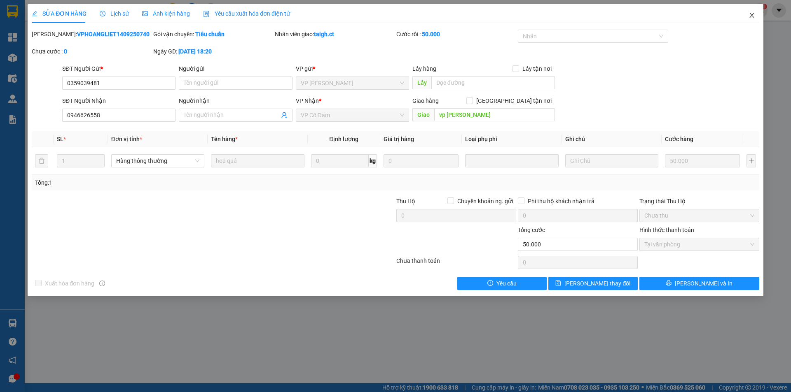
click at [751, 14] on icon "close" at bounding box center [751, 15] width 7 height 7
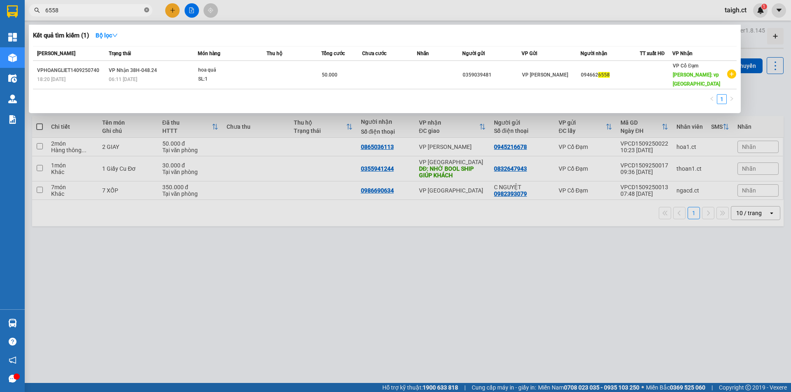
click at [145, 10] on icon "close-circle" at bounding box center [146, 9] width 5 height 5
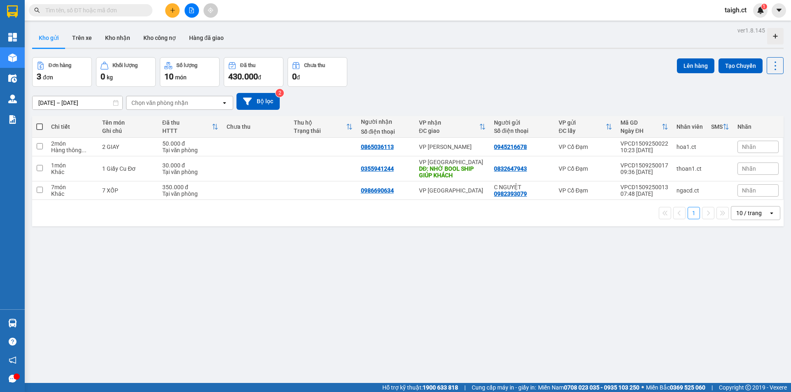
click at [131, 11] on input "text" at bounding box center [93, 10] width 97 height 9
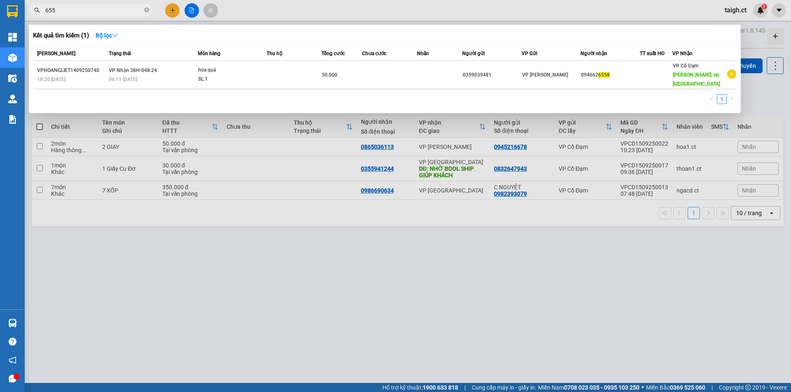
type input "6558"
click at [147, 9] on icon "close-circle" at bounding box center [146, 9] width 5 height 5
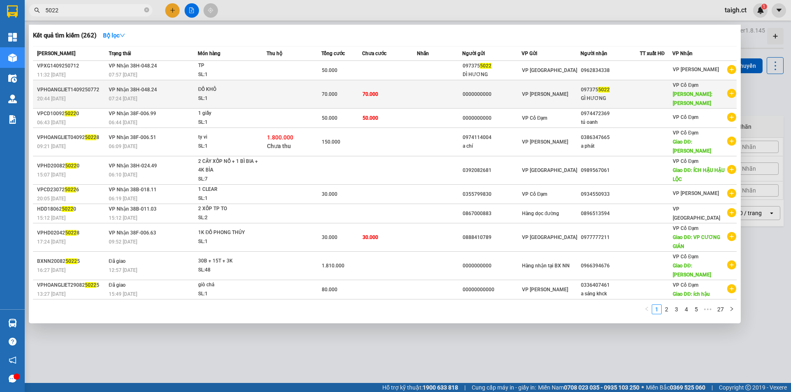
type input "5022"
click at [174, 94] on div "07:24 [DATE]" at bounding box center [153, 98] width 89 height 9
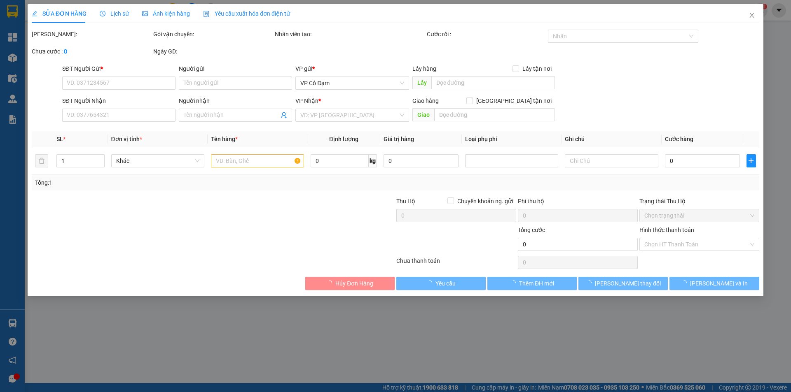
type input "0000000000"
type input "0973755022"
type input "GÌ HƯƠNG"
type input "[PERSON_NAME]"
type input "70.000"
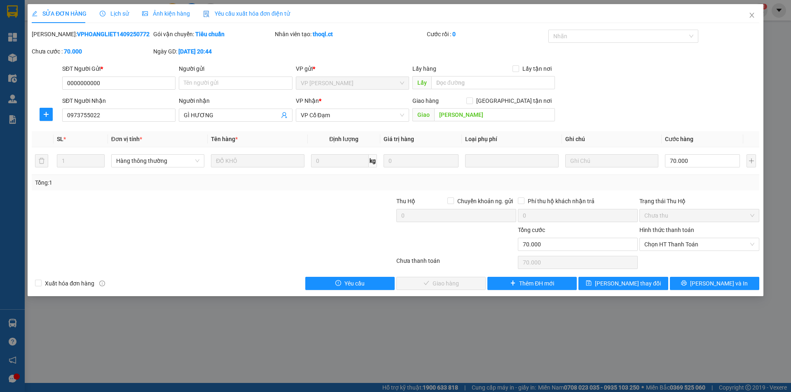
click at [116, 15] on span "Lịch sử" at bounding box center [114, 13] width 29 height 7
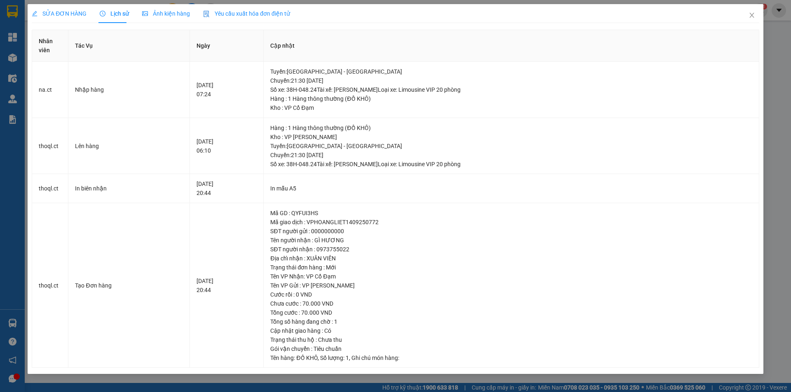
click at [75, 14] on span "SỬA ĐƠN HÀNG" at bounding box center [59, 13] width 55 height 7
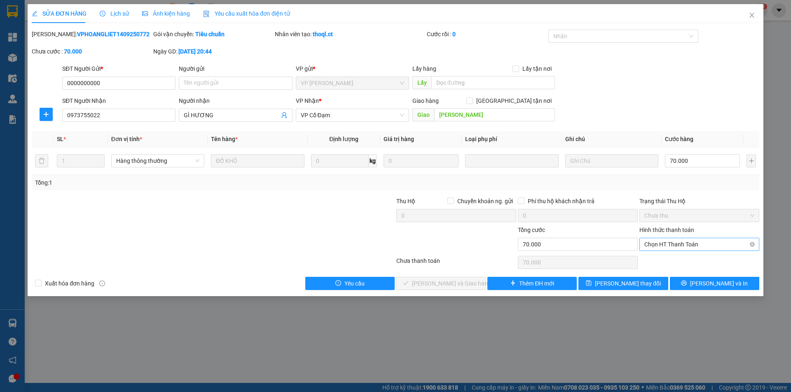
click at [683, 243] on span "Chọn HT Thanh Toán" at bounding box center [699, 244] width 110 height 12
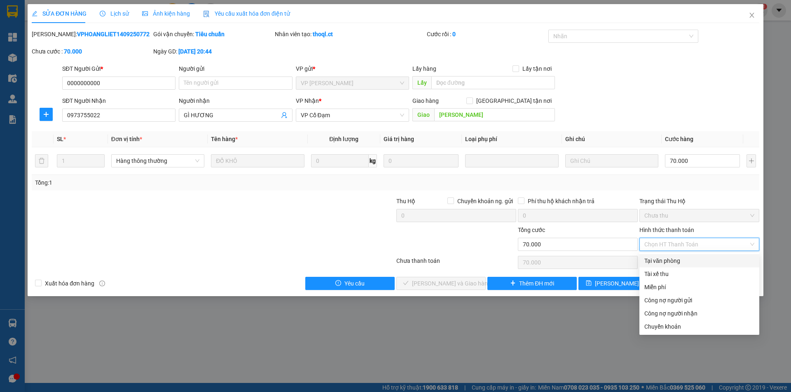
click at [674, 264] on div "Tại văn phòng" at bounding box center [699, 261] width 110 height 9
type input "0"
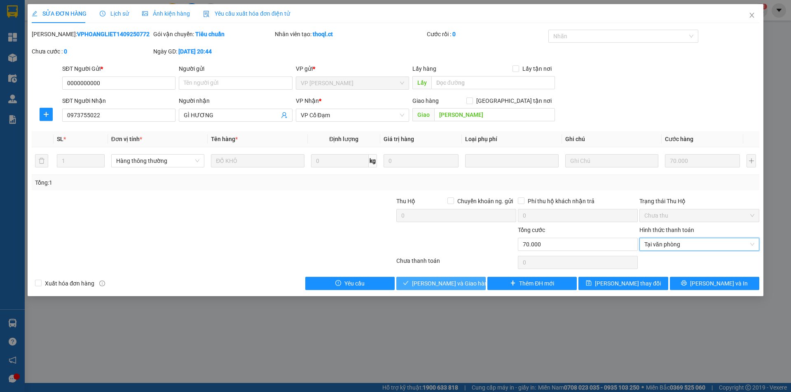
click at [450, 281] on span "[PERSON_NAME] và Giao hàng" at bounding box center [451, 283] width 79 height 9
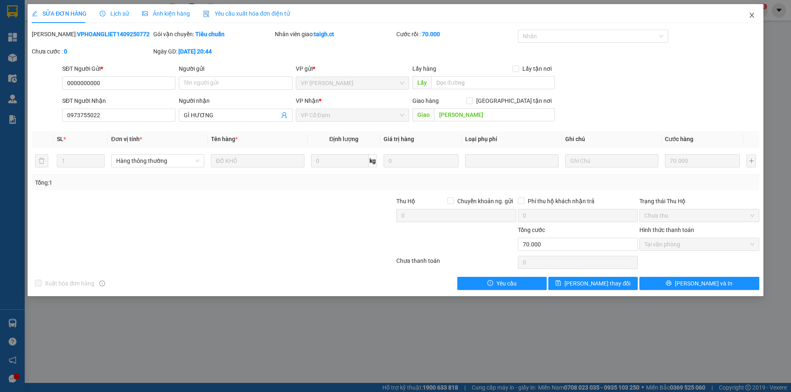
click at [754, 15] on icon "close" at bounding box center [751, 15] width 7 height 7
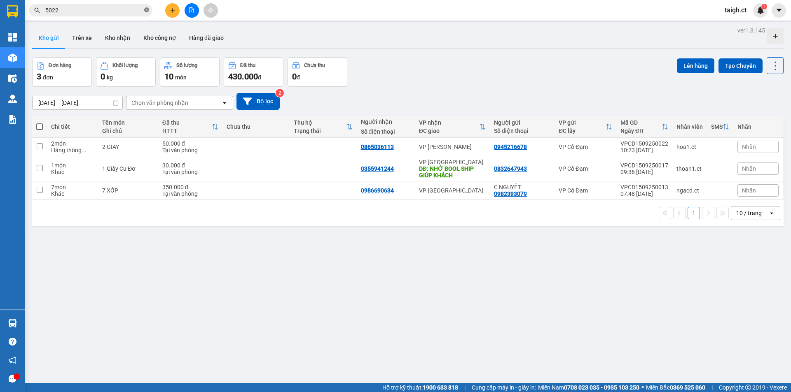
click at [146, 11] on icon "close-circle" at bounding box center [146, 9] width 5 height 5
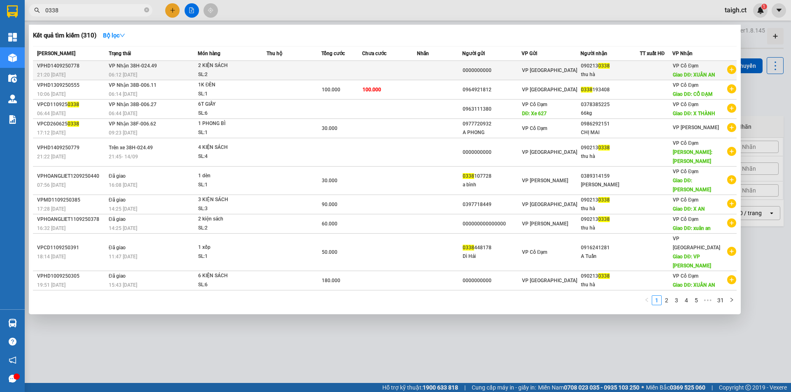
type input "0338"
click at [140, 68] on span "VP Nhận 38H-024.49" at bounding box center [133, 66] width 48 height 6
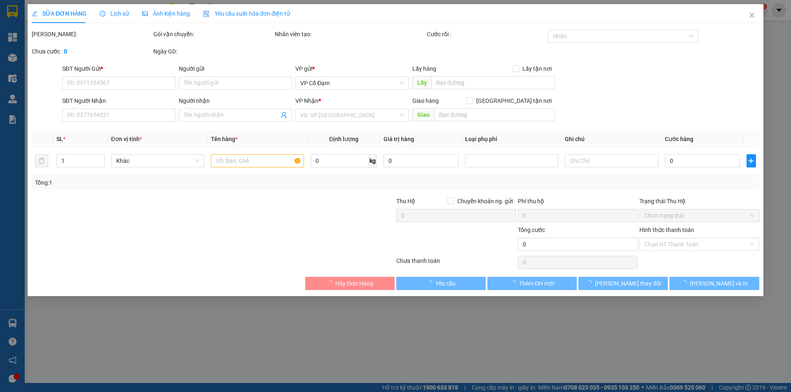
type input "0000000000"
type input "0902130338"
type input "thu hà"
type input "XUÂN AN"
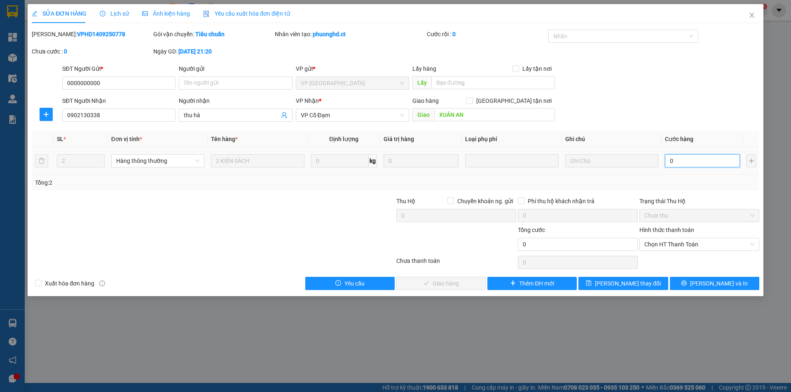
click at [714, 158] on input "0" at bounding box center [702, 160] width 75 height 13
type input "6"
type input "60"
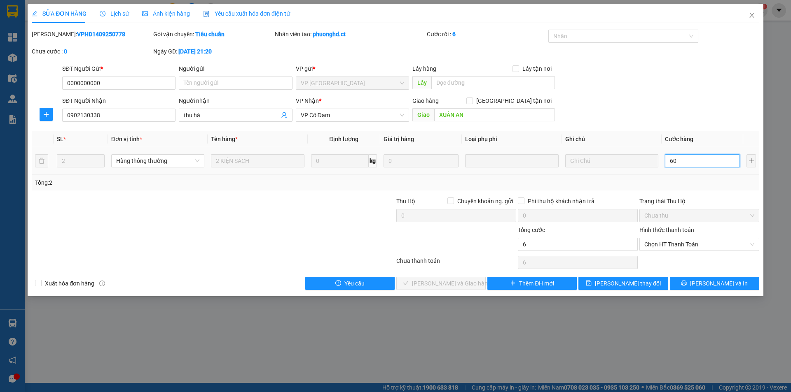
type input "60"
click at [650, 250] on span "Chọn HT Thanh Toán" at bounding box center [699, 244] width 110 height 12
type input "60"
type input "60.000"
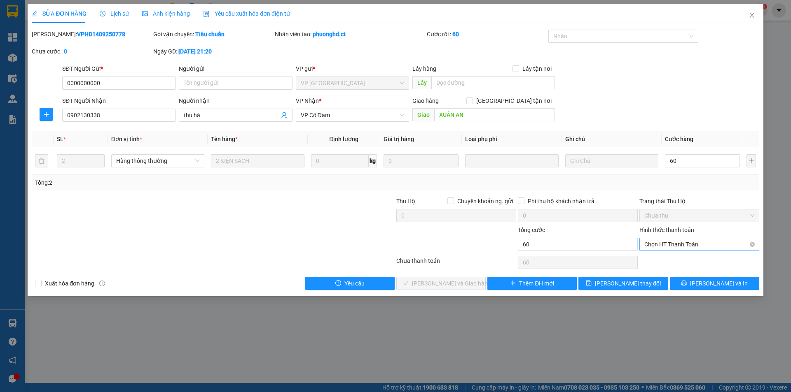
type input "60.000"
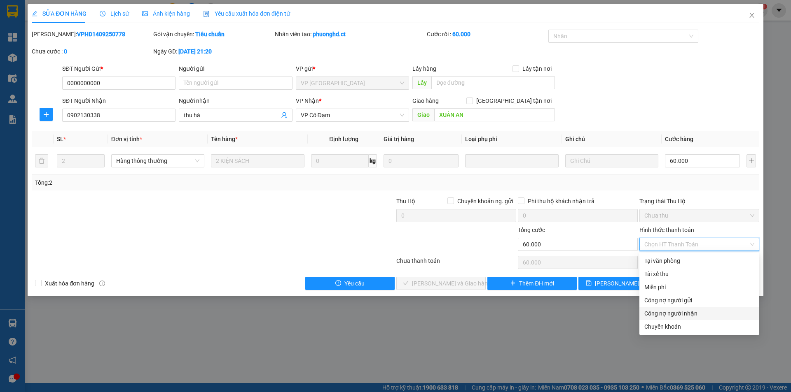
click at [652, 320] on div "Công nợ người nhận" at bounding box center [699, 313] width 120 height 13
type input "0"
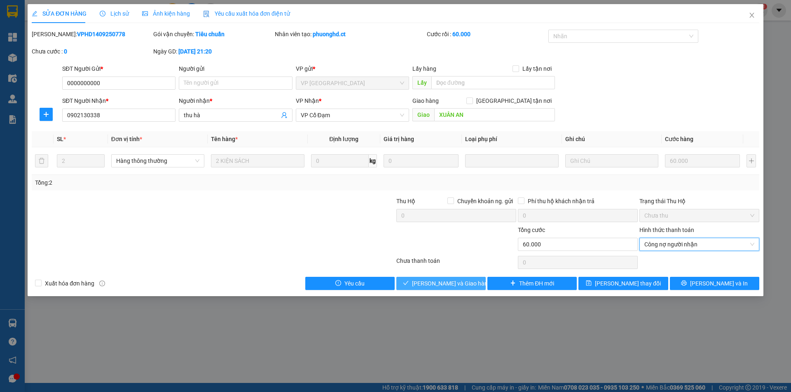
click at [459, 279] on span "[PERSON_NAME] và Giao hàng" at bounding box center [451, 283] width 79 height 9
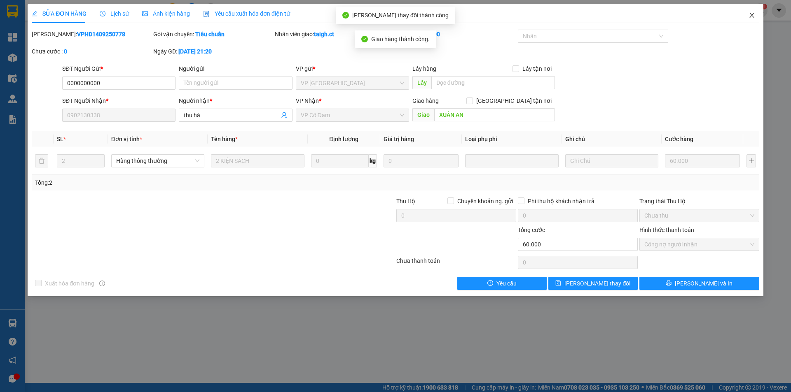
click at [751, 12] on span "Close" at bounding box center [751, 15] width 23 height 23
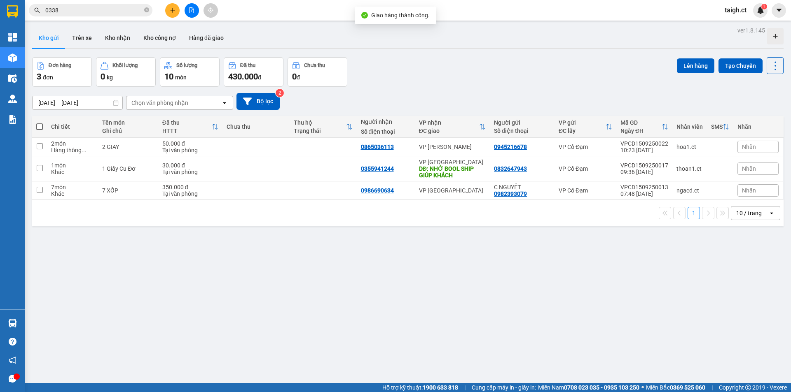
drag, startPoint x: 145, startPoint y: 8, endPoint x: 263, endPoint y: 2, distance: 118.7
click at [149, 7] on span "0338" at bounding box center [91, 10] width 124 height 12
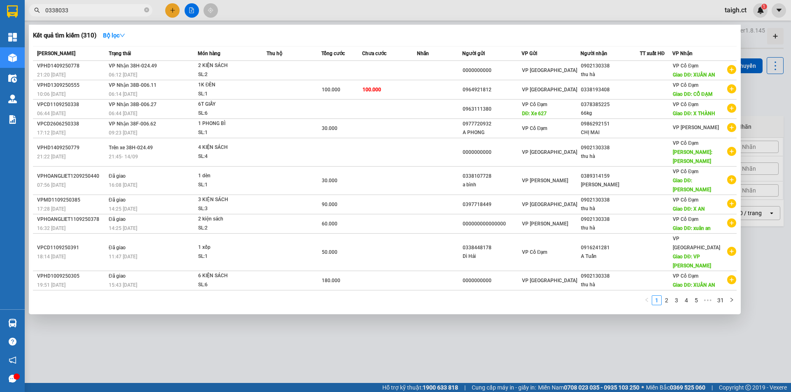
type input "03380338"
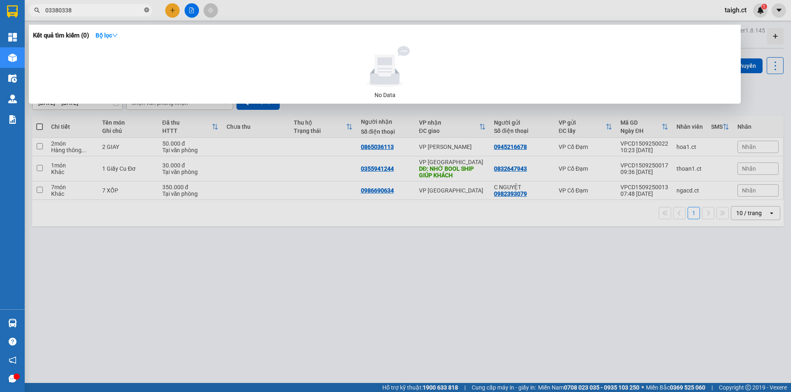
drag, startPoint x: 145, startPoint y: 9, endPoint x: 256, endPoint y: 5, distance: 111.3
click at [146, 9] on icon "close-circle" at bounding box center [146, 9] width 5 height 5
type input "0338"
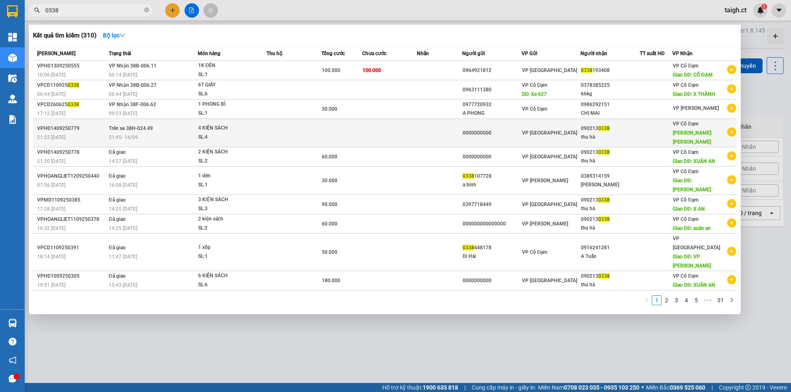
click at [140, 128] on td "Trên xe 38H-024.49 21:45 [DATE]" at bounding box center [152, 133] width 91 height 28
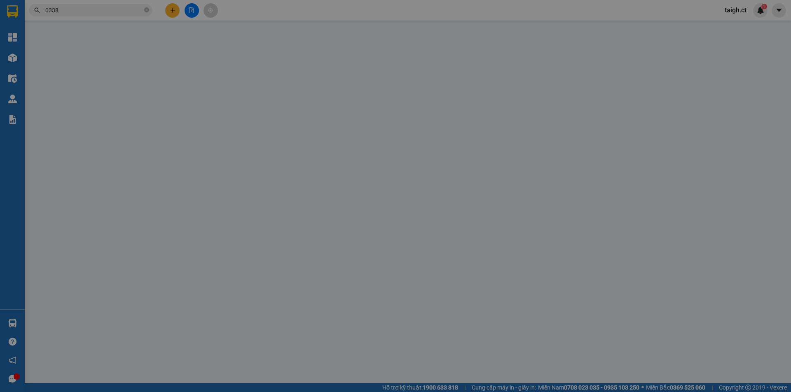
type input "0000000000"
type input "0902130338"
type input "thu hà"
type input "[PERSON_NAME]"
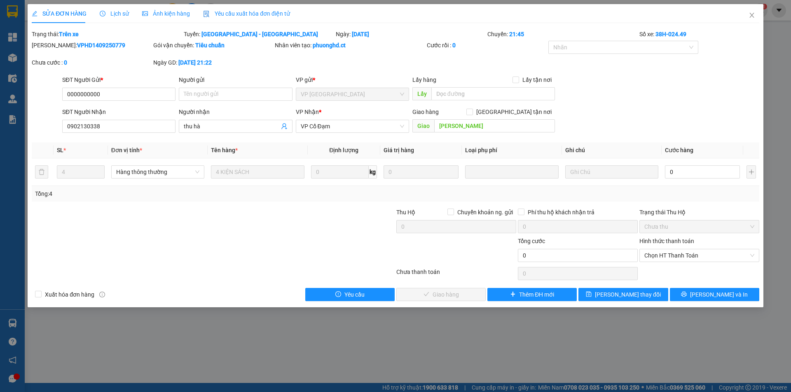
click at [114, 12] on span "Lịch sử" at bounding box center [114, 13] width 29 height 7
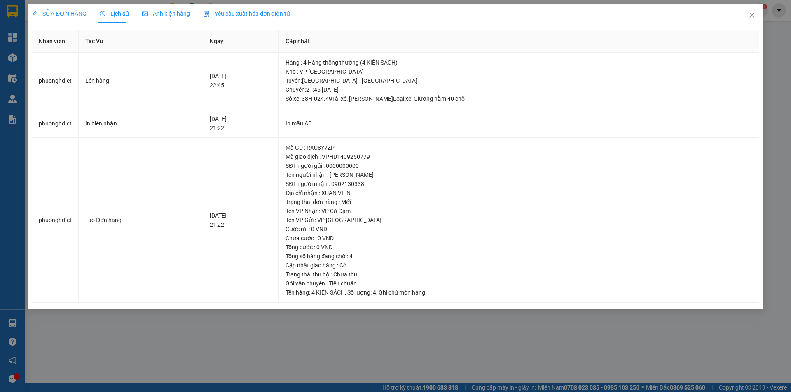
click at [63, 11] on span "SỬA ĐƠN HÀNG" at bounding box center [59, 13] width 55 height 7
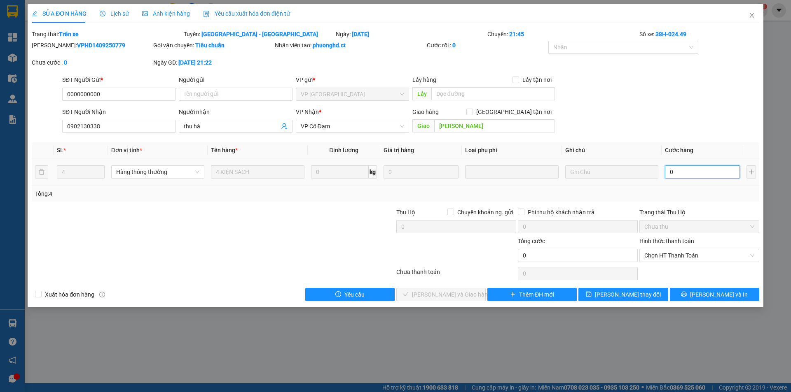
click at [697, 173] on input "0" at bounding box center [702, 172] width 75 height 13
type input "1"
type input "12"
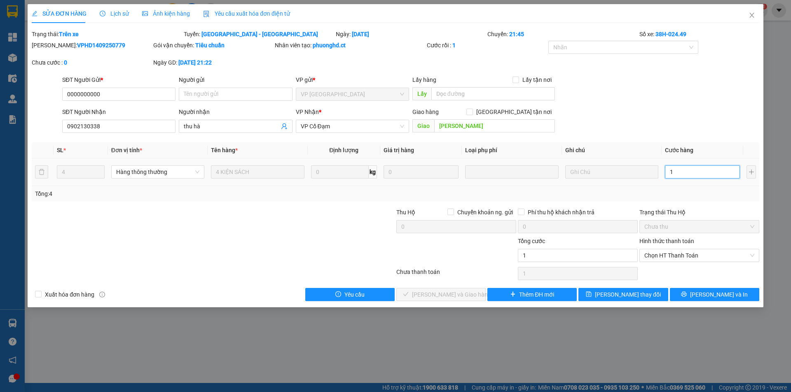
type input "12"
type input "120"
click at [667, 250] on span "Chọn HT Thanh Toán" at bounding box center [699, 256] width 110 height 12
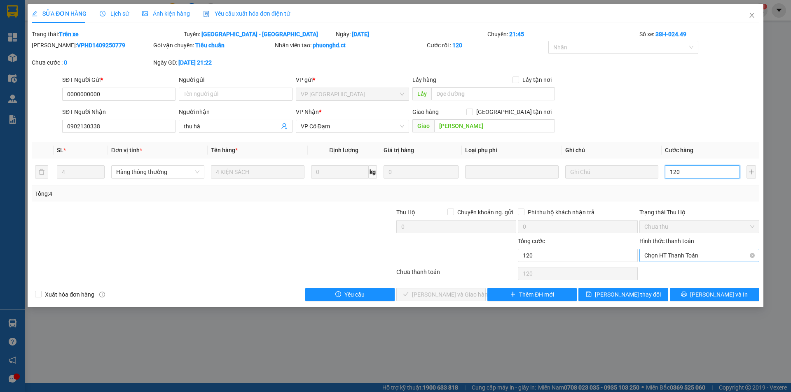
type input "120"
type input "120.000"
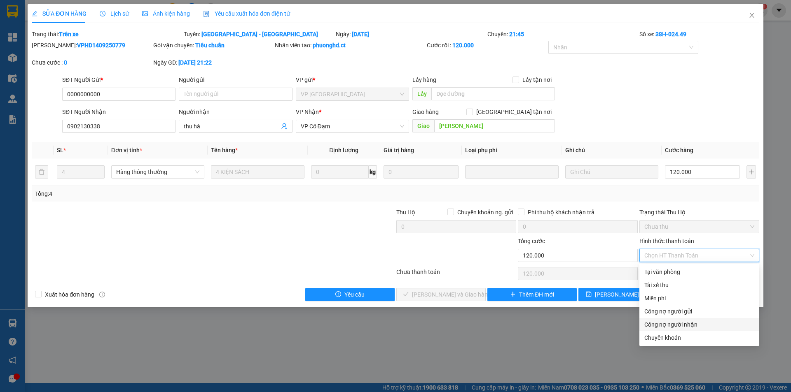
click at [665, 327] on div "Công nợ người nhận" at bounding box center [699, 324] width 110 height 9
type input "0"
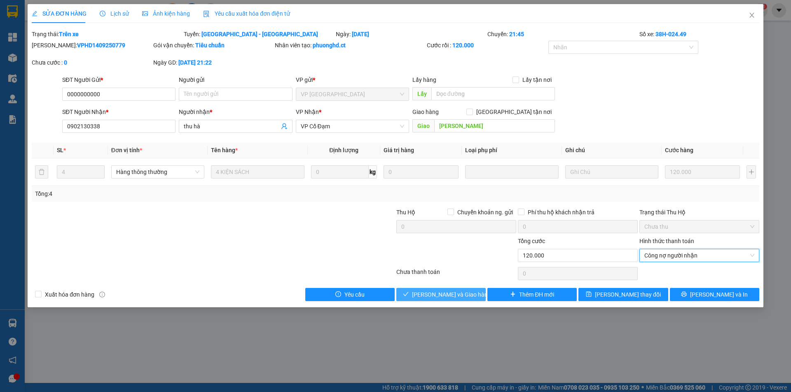
click at [465, 294] on span "[PERSON_NAME] và Giao hàng" at bounding box center [451, 294] width 79 height 9
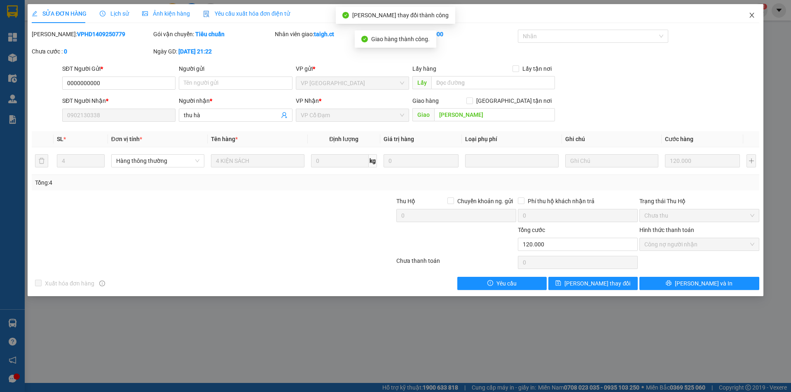
click at [754, 11] on span "Close" at bounding box center [751, 15] width 23 height 23
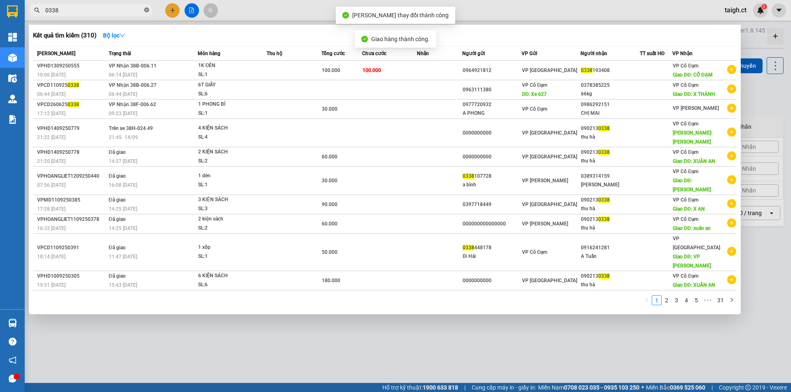
click at [146, 9] on icon "close-circle" at bounding box center [146, 9] width 5 height 5
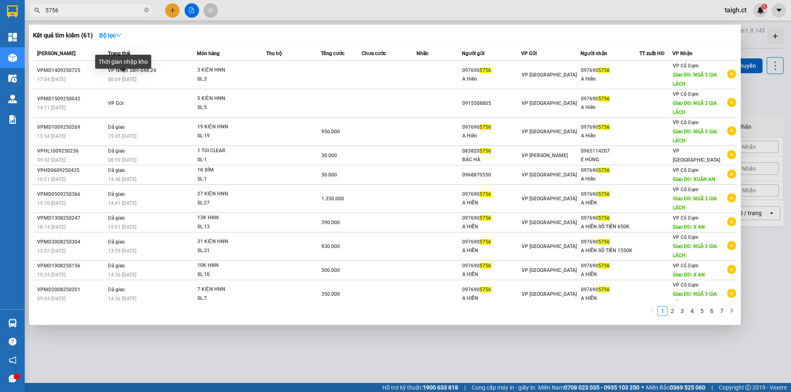
type input "5756"
click at [134, 72] on div "Thời gian nhập kho" at bounding box center [123, 65] width 56 height 20
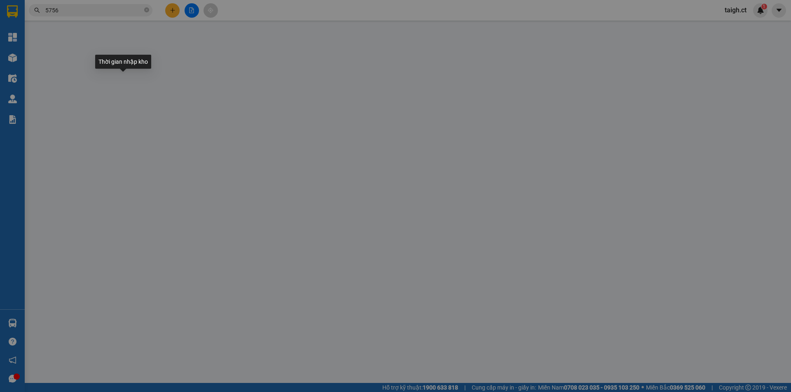
type input "0976905756"
type input "A Hiển"
type input "0976905756"
type input "A Hiển"
type input "NGÃ 3 GIA LÁCH"
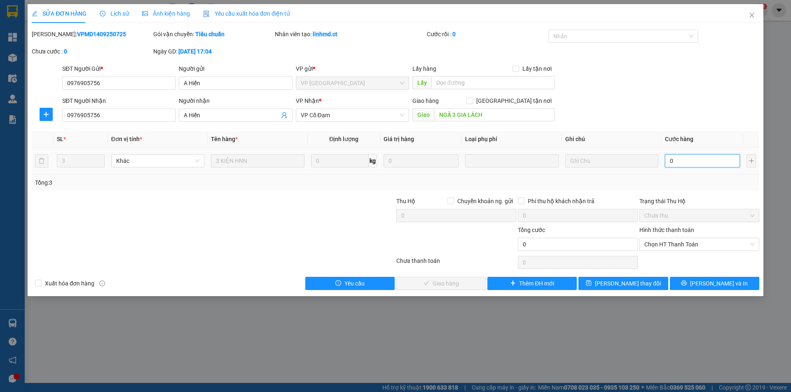
click at [692, 163] on input "0" at bounding box center [702, 160] width 75 height 13
type input "1"
type input "15"
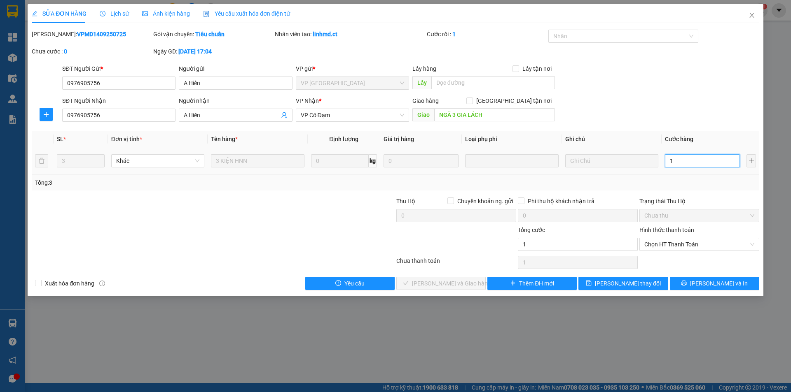
type input "15"
type input "150"
click at [656, 243] on span "Chọn HT Thanh Toán" at bounding box center [699, 244] width 110 height 12
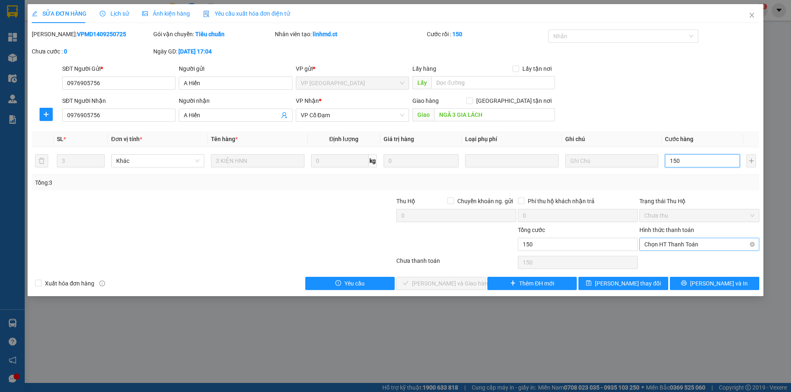
type input "150"
type input "150.000"
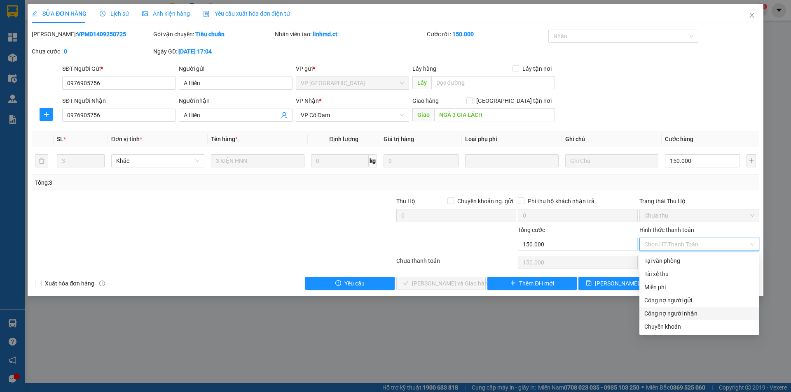
click at [658, 317] on div "Công nợ người nhận" at bounding box center [699, 313] width 110 height 9
type input "0"
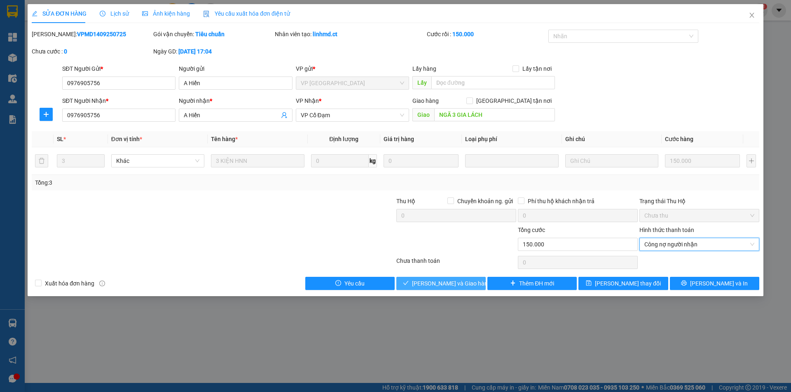
click at [450, 280] on span "[PERSON_NAME] và Giao hàng" at bounding box center [451, 283] width 79 height 9
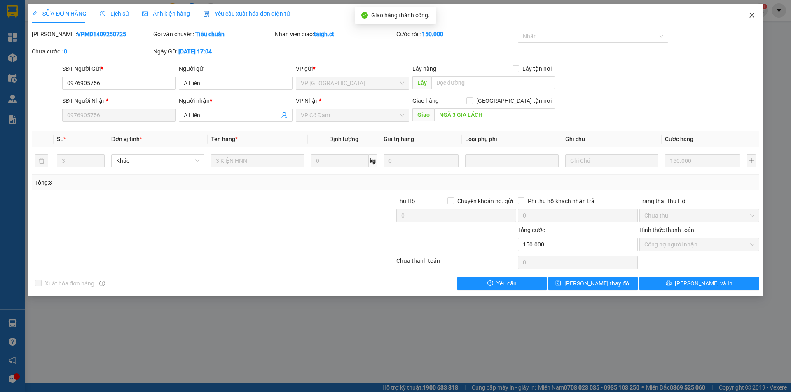
click at [752, 12] on span "Close" at bounding box center [751, 15] width 23 height 23
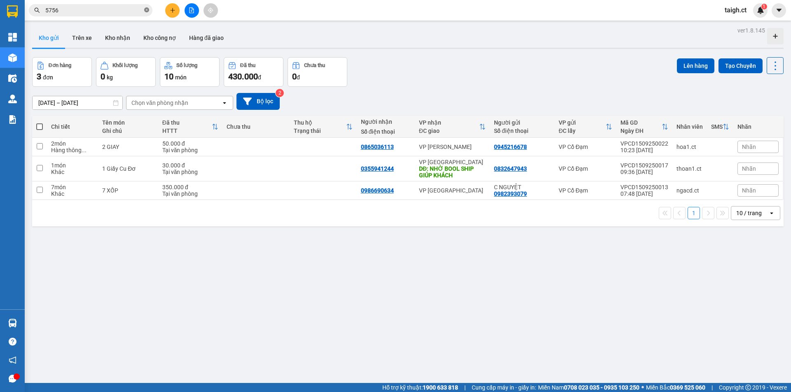
click at [146, 12] on icon "close-circle" at bounding box center [146, 9] width 5 height 5
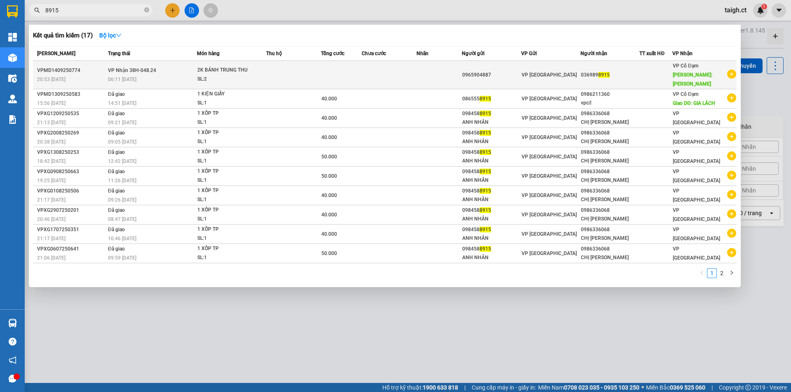
type input "8915"
click at [129, 70] on td "VP Nhận 38H-048.24 06:11 [DATE]" at bounding box center [151, 75] width 91 height 28
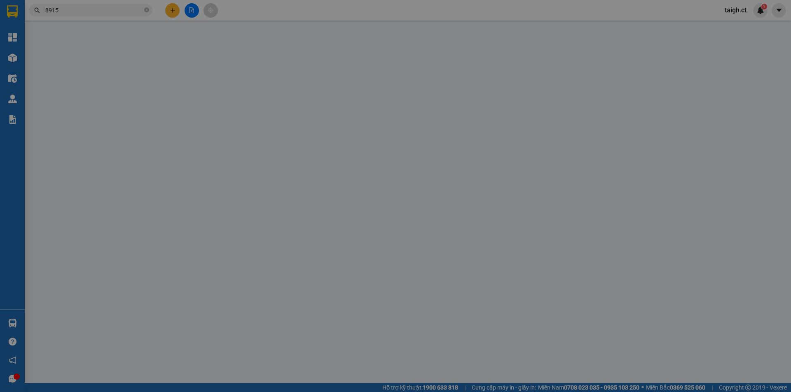
type input "0965904887"
type input "0369898915"
type input "[PERSON_NAME]"
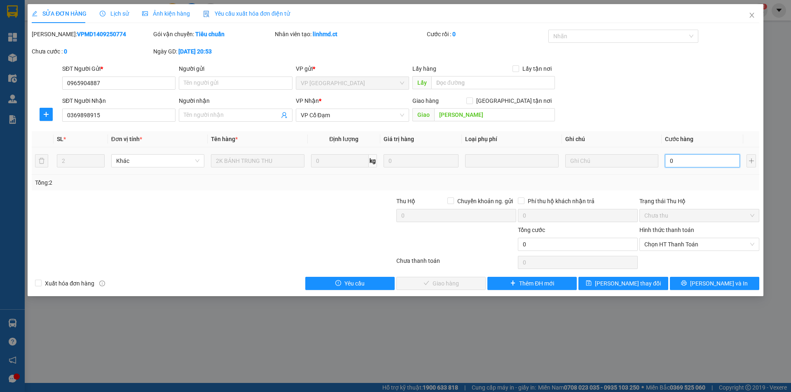
click at [688, 159] on input "0" at bounding box center [702, 160] width 75 height 13
type input "9"
type input "90"
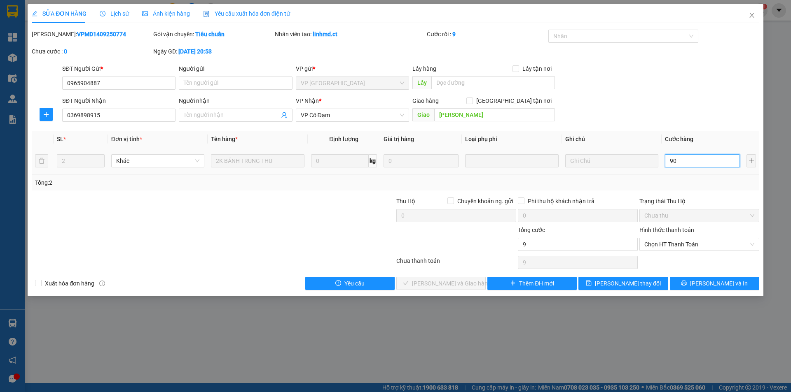
type input "90"
click at [660, 243] on span "Chọn HT Thanh Toán" at bounding box center [699, 244] width 110 height 12
type input "90"
type input "90.000"
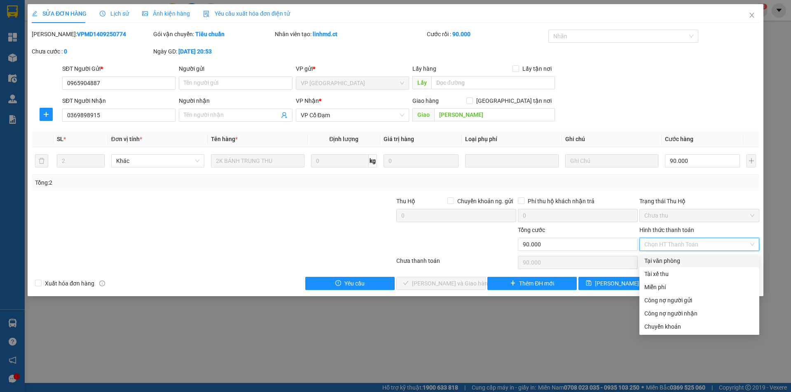
click at [658, 259] on div "Tại văn phòng" at bounding box center [699, 261] width 110 height 9
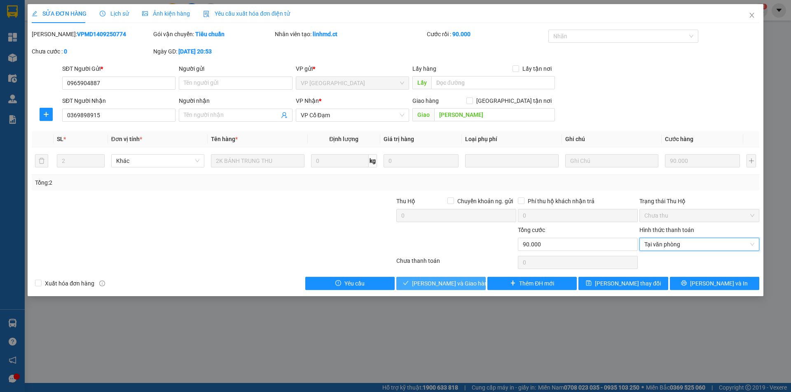
click at [465, 283] on span "[PERSON_NAME] và Giao hàng" at bounding box center [451, 283] width 79 height 9
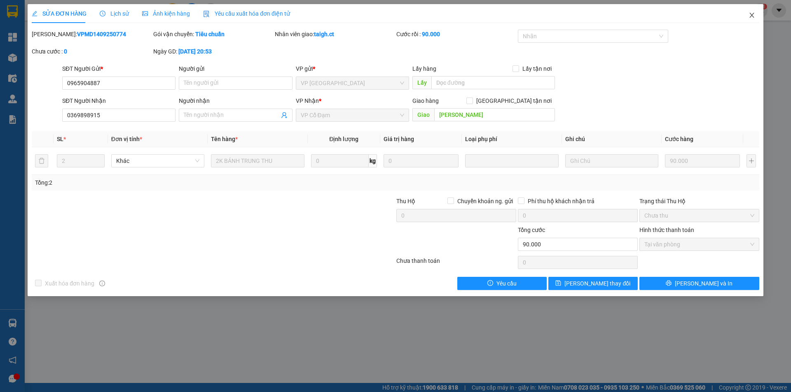
click at [753, 15] on icon "close" at bounding box center [751, 15] width 7 height 7
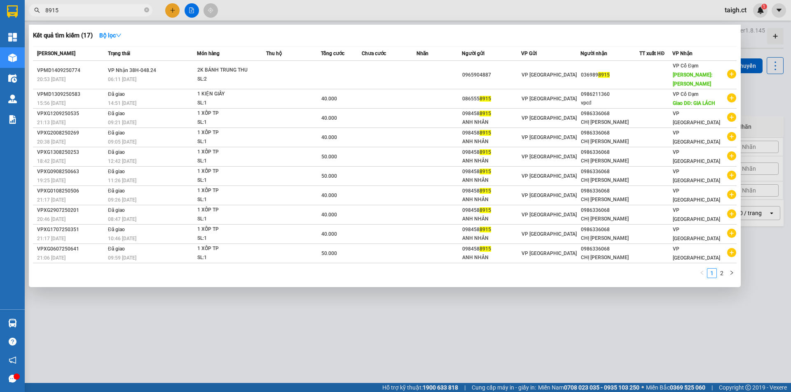
click at [146, 10] on icon "close-circle" at bounding box center [146, 9] width 5 height 5
click at [147, 9] on icon "close-circle" at bounding box center [146, 9] width 5 height 5
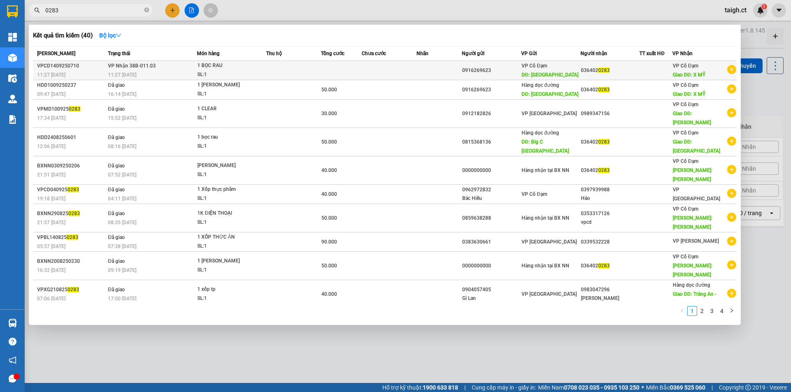
click at [149, 71] on div "11:27 [DATE]" at bounding box center [152, 74] width 89 height 9
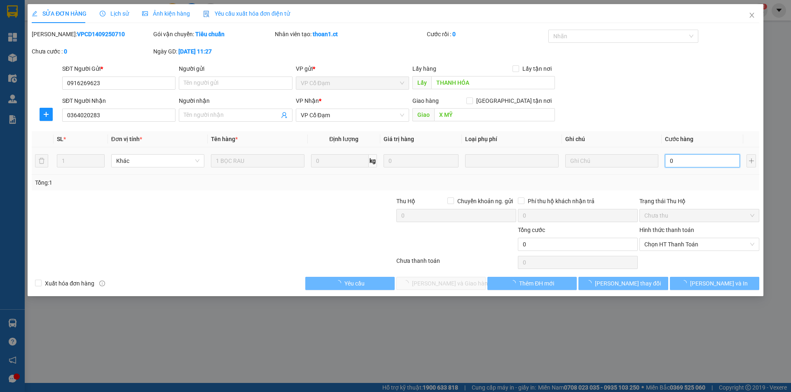
click at [692, 163] on input "0" at bounding box center [702, 160] width 75 height 13
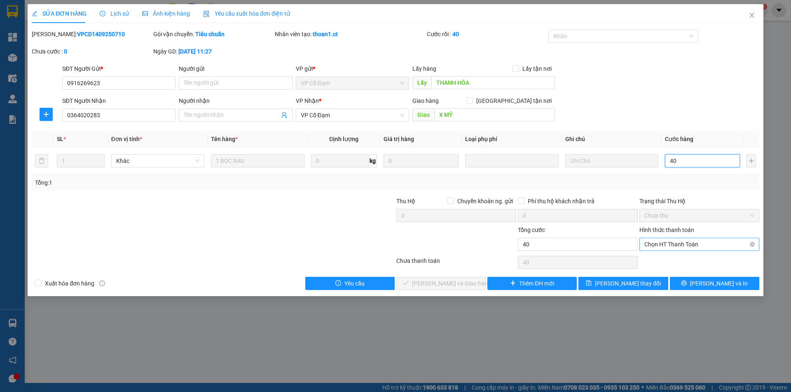
click at [685, 239] on span "Chọn HT Thanh Toán" at bounding box center [699, 244] width 110 height 12
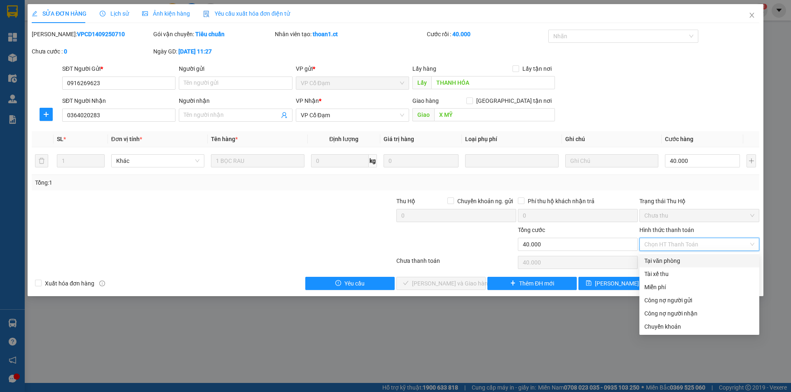
click at [677, 258] on div "Tại văn phòng" at bounding box center [699, 261] width 110 height 9
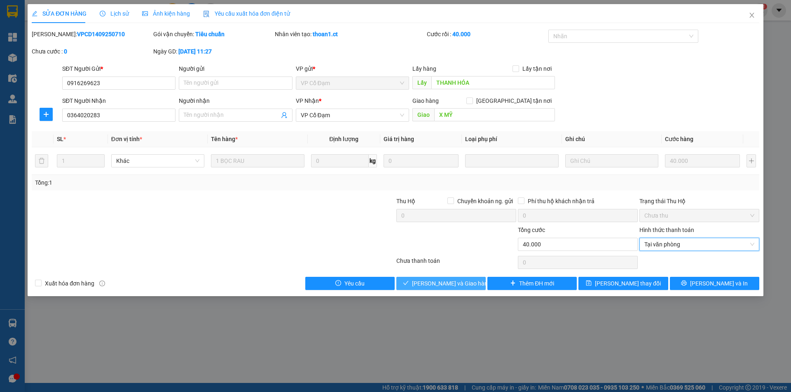
click at [471, 284] on button "[PERSON_NAME] và Giao hàng" at bounding box center [440, 283] width 89 height 13
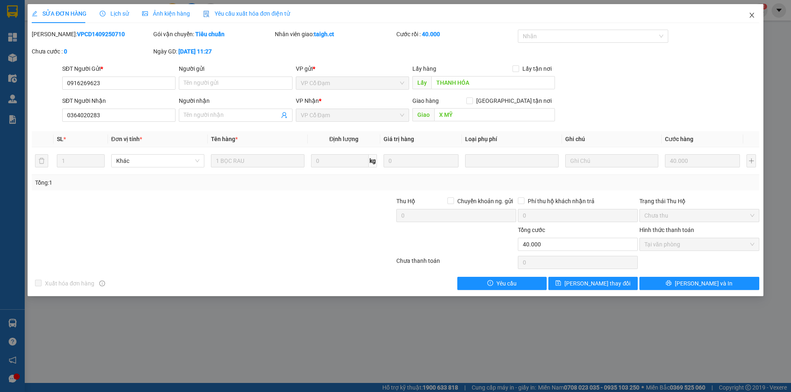
click at [751, 15] on icon "close" at bounding box center [751, 15] width 7 height 7
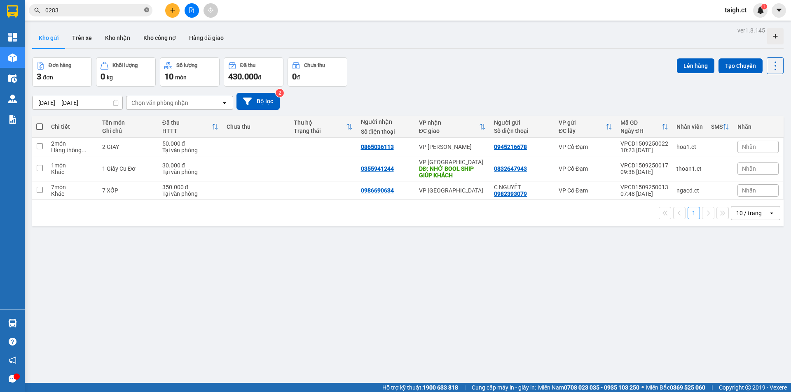
click at [145, 10] on icon "close-circle" at bounding box center [146, 9] width 5 height 5
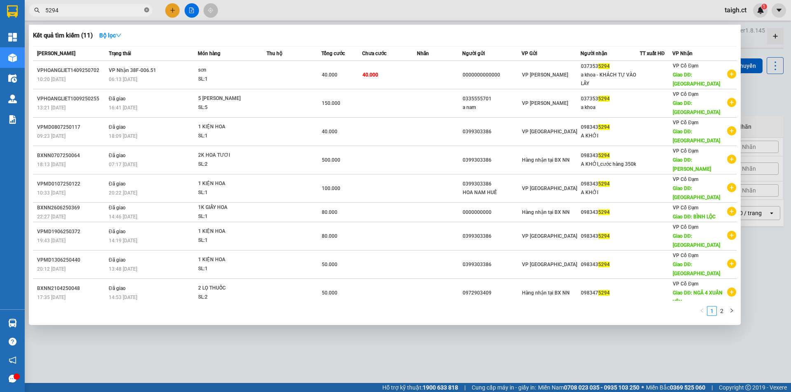
click at [147, 9] on icon "close-circle" at bounding box center [146, 9] width 5 height 5
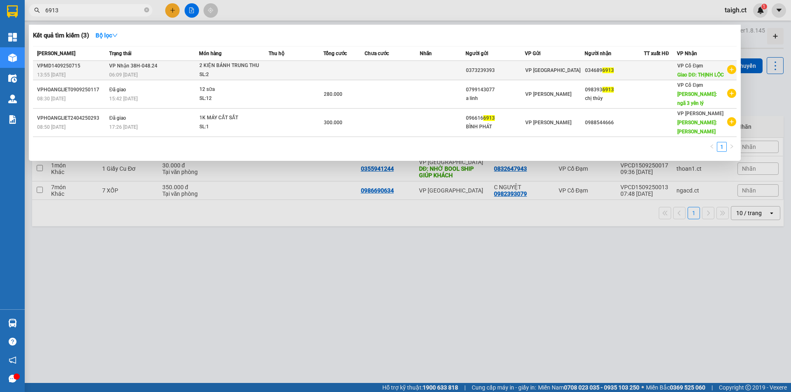
click at [133, 71] on div "06:09 [DATE]" at bounding box center [153, 74] width 89 height 9
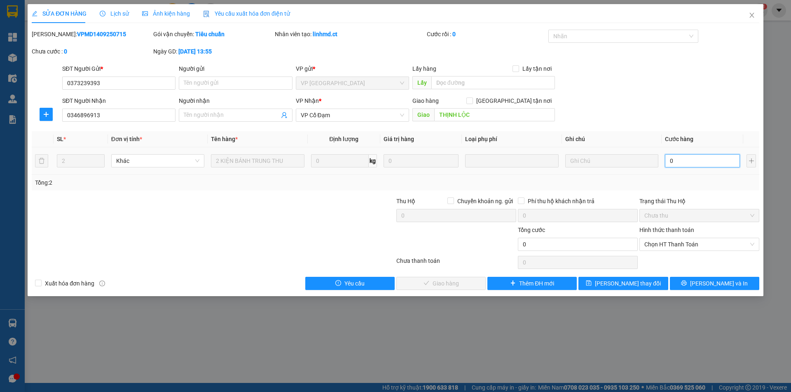
click at [716, 157] on input "0" at bounding box center [702, 160] width 75 height 13
click at [675, 245] on span "Chọn HT Thanh Toán" at bounding box center [699, 244] width 110 height 12
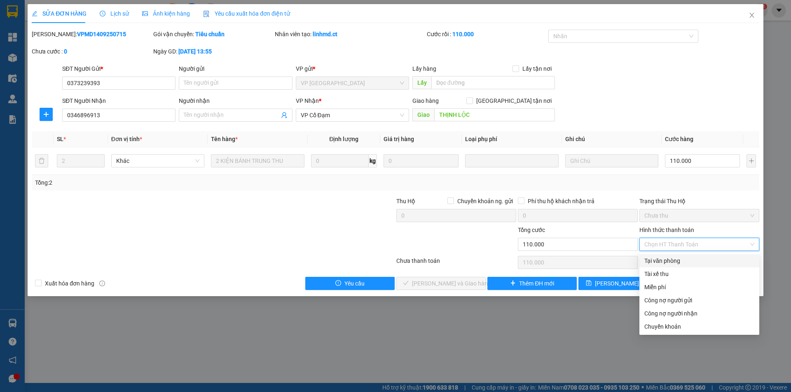
drag, startPoint x: 670, startPoint y: 258, endPoint x: 584, endPoint y: 257, distance: 86.1
click at [669, 258] on div "Tại văn phòng" at bounding box center [699, 261] width 110 height 9
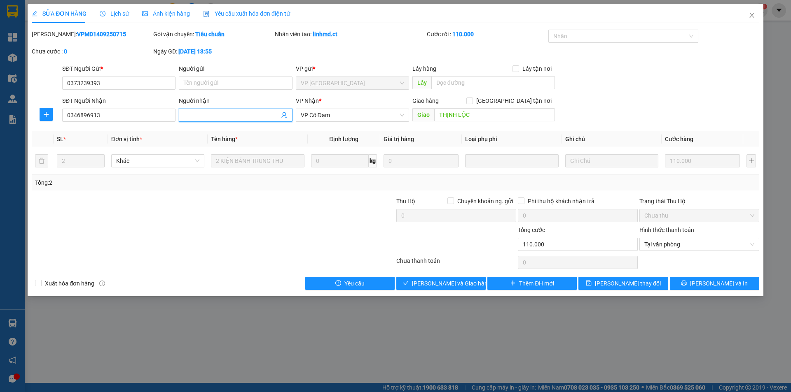
click at [246, 116] on span at bounding box center [235, 115] width 113 height 13
click at [246, 116] on input "Người nhận" at bounding box center [231, 115] width 95 height 9
click at [220, 120] on span "vpbl tra" at bounding box center [235, 115] width 113 height 13
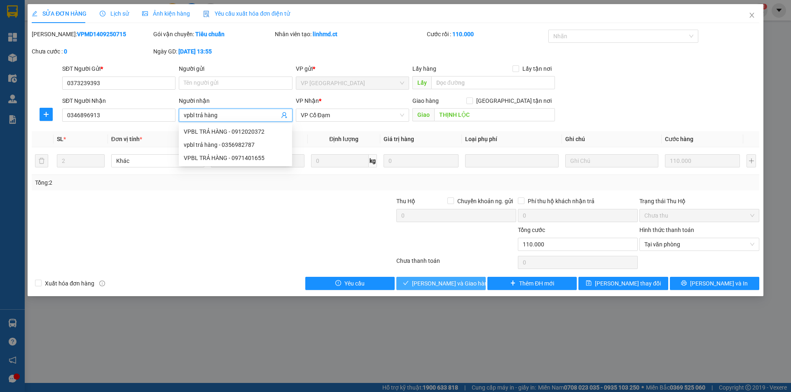
click at [449, 282] on span "[PERSON_NAME] và Giao hàng" at bounding box center [451, 283] width 79 height 9
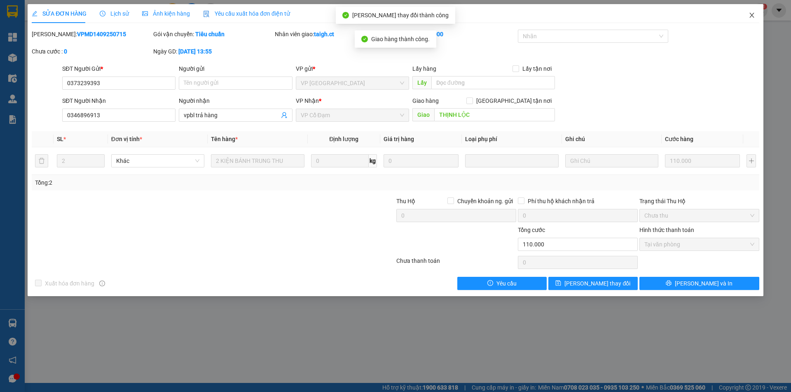
click at [751, 13] on icon "close" at bounding box center [751, 15] width 7 height 7
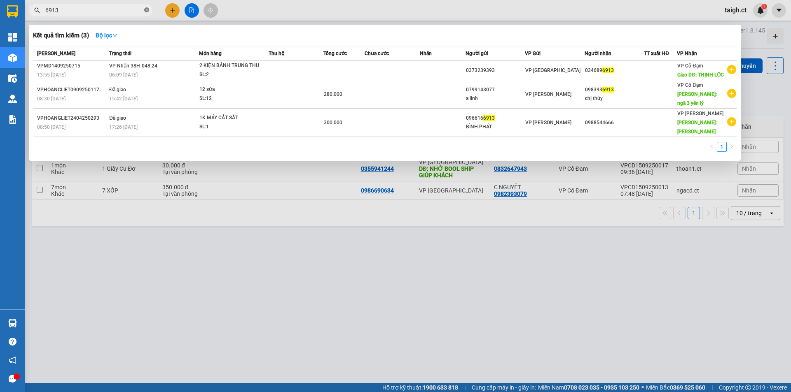
click at [145, 10] on icon "close-circle" at bounding box center [146, 9] width 5 height 5
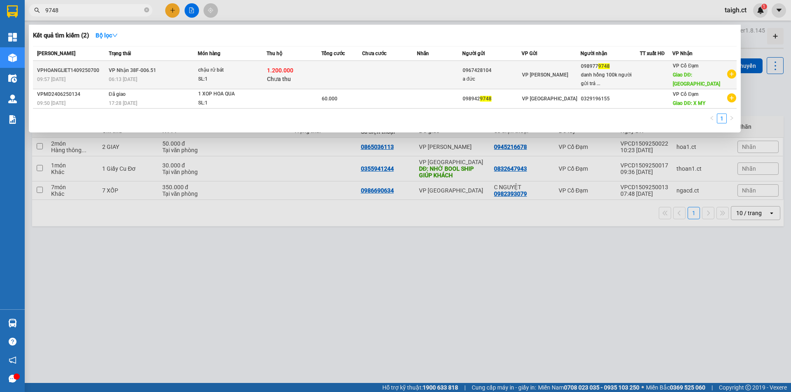
click at [128, 72] on span "VP Nhận 38F-006.51" at bounding box center [132, 71] width 47 height 6
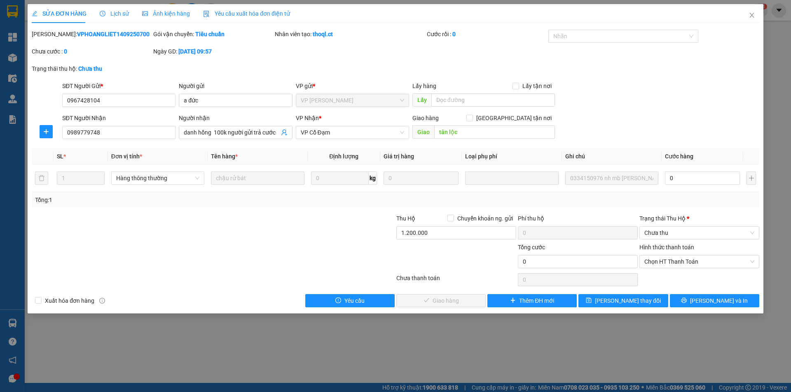
click at [119, 7] on div "Lịch sử" at bounding box center [114, 13] width 29 height 19
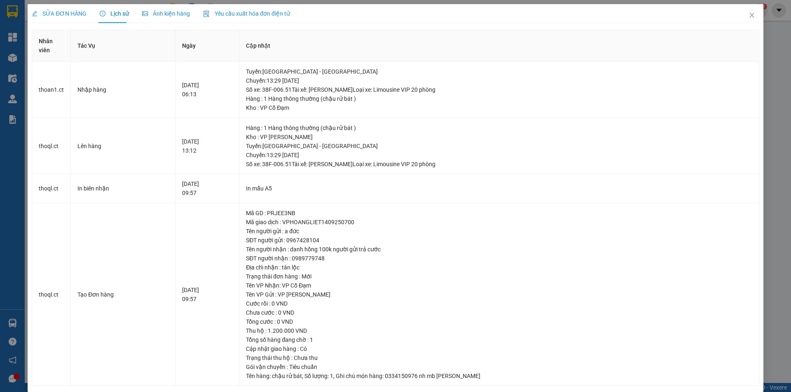
click at [62, 12] on span "SỬA ĐƠN HÀNG" at bounding box center [59, 13] width 55 height 7
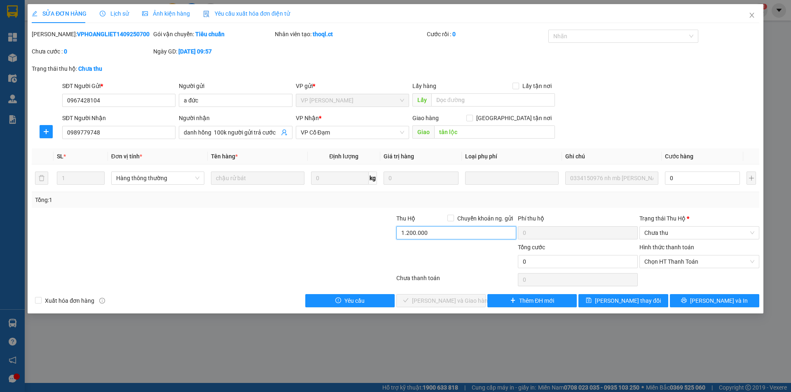
click at [464, 230] on input "1.200.000" at bounding box center [456, 232] width 120 height 13
click at [694, 174] on input "0" at bounding box center [702, 178] width 75 height 13
click at [445, 231] on input "11.000" at bounding box center [456, 232] width 120 height 13
click at [684, 233] on span "Chưa thu" at bounding box center [699, 233] width 110 height 12
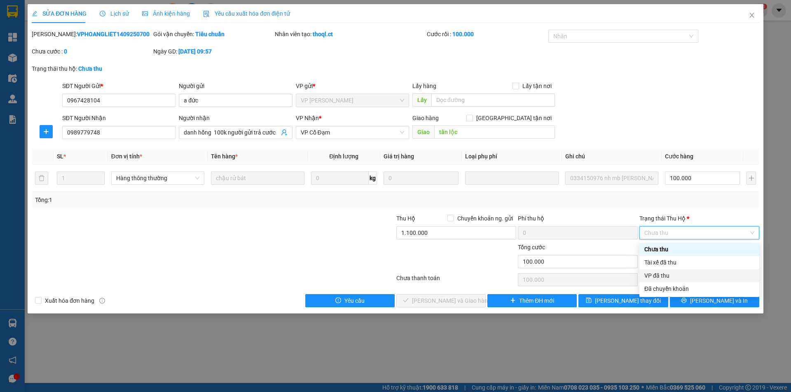
click at [668, 275] on div "VP đã thu" at bounding box center [699, 275] width 110 height 9
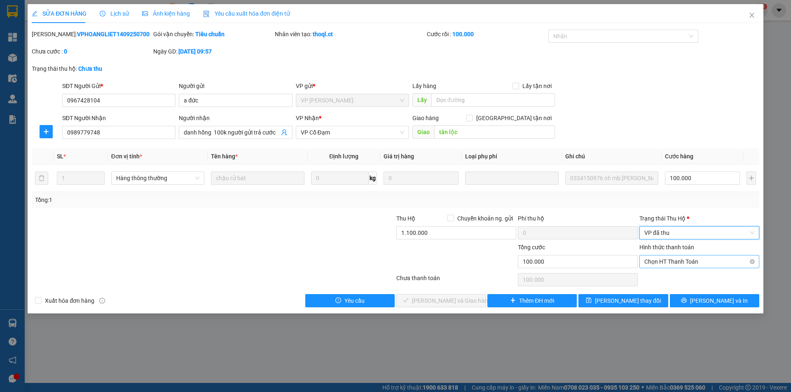
click at [672, 266] on span "Chọn HT Thanh Toán" at bounding box center [699, 262] width 110 height 12
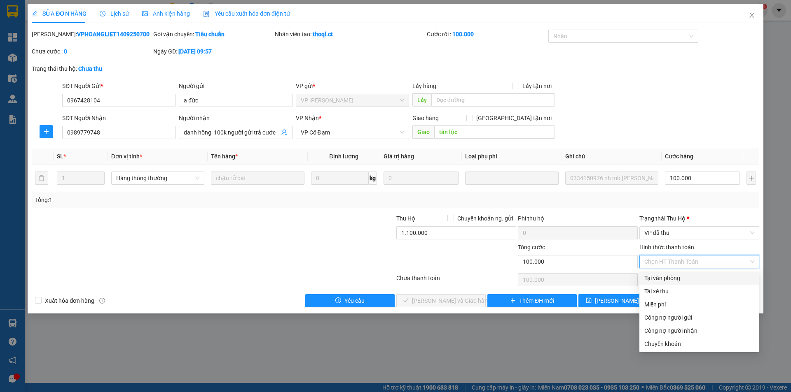
click at [671, 275] on div "Tại văn phòng" at bounding box center [699, 278] width 110 height 9
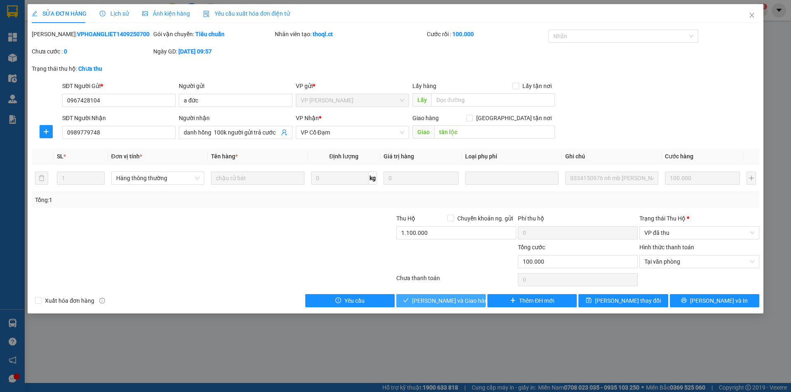
click at [455, 301] on span "[PERSON_NAME] và Giao hàng" at bounding box center [451, 300] width 79 height 9
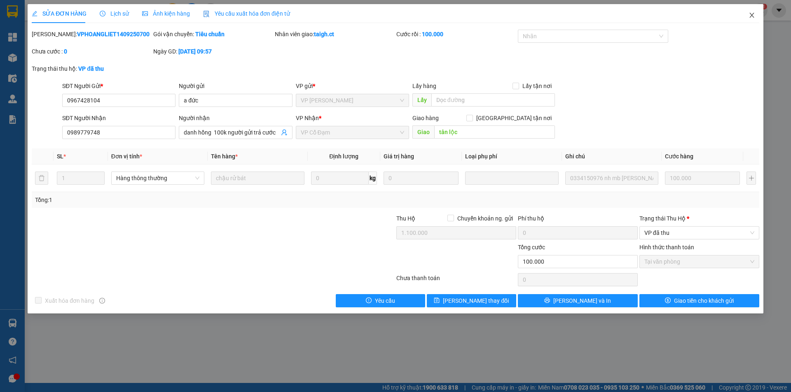
click at [753, 14] on icon "close" at bounding box center [751, 15] width 5 height 5
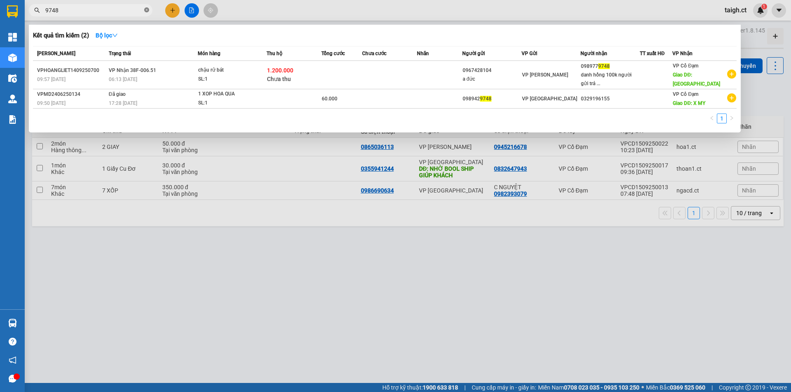
click at [147, 9] on icon "close-circle" at bounding box center [146, 9] width 5 height 5
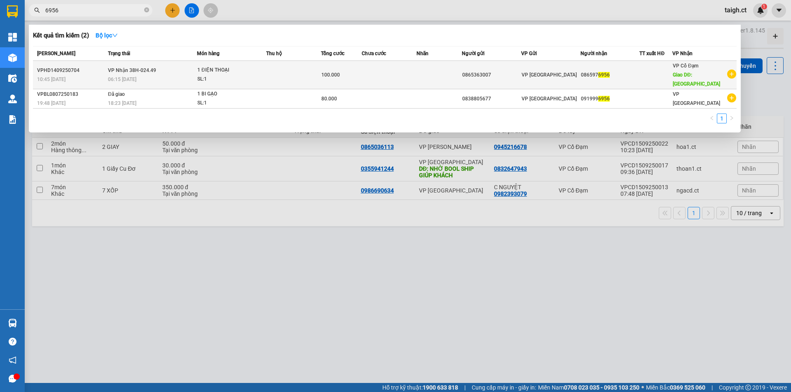
click at [139, 75] on div "06:15 [DATE]" at bounding box center [152, 79] width 89 height 9
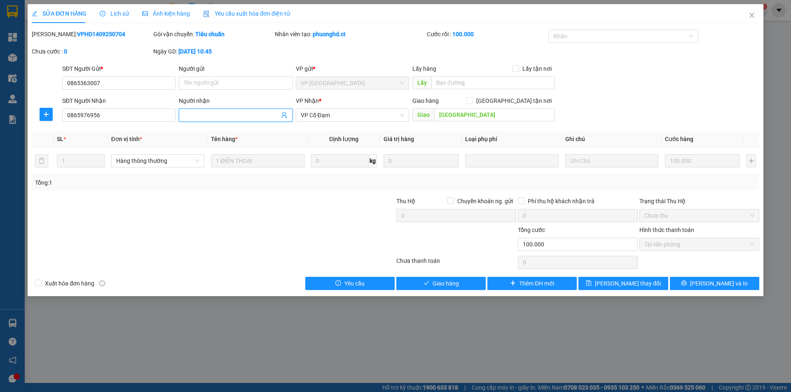
click at [232, 117] on input "Người nhận" at bounding box center [231, 115] width 95 height 9
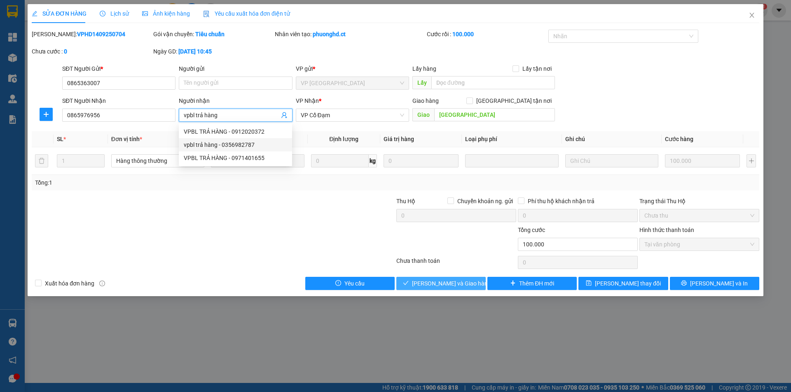
click at [441, 286] on span "[PERSON_NAME] và Giao hàng" at bounding box center [451, 283] width 79 height 9
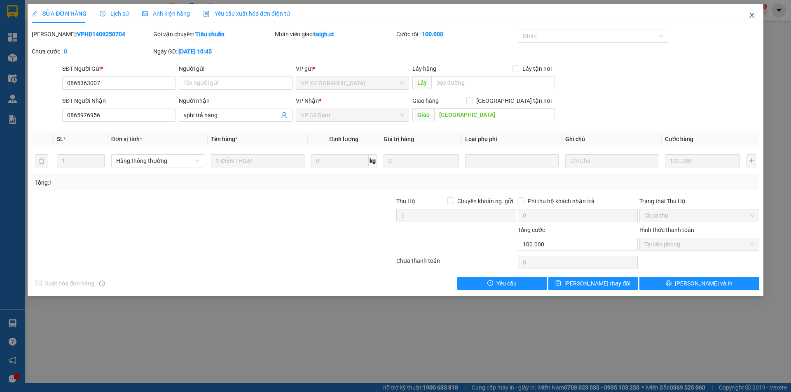
click at [752, 13] on icon "close" at bounding box center [751, 15] width 7 height 7
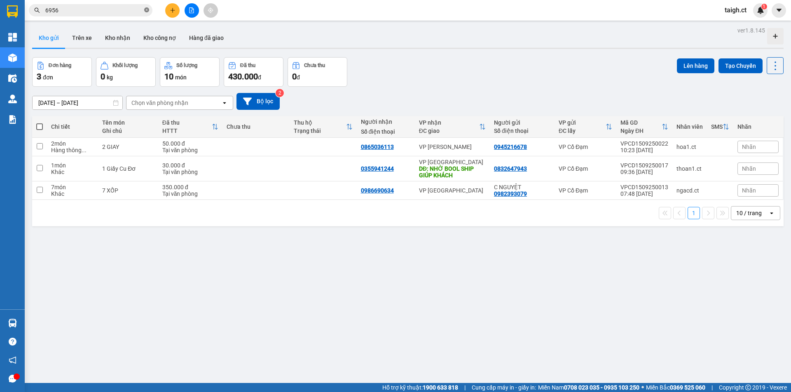
click at [148, 10] on icon "close-circle" at bounding box center [146, 9] width 5 height 5
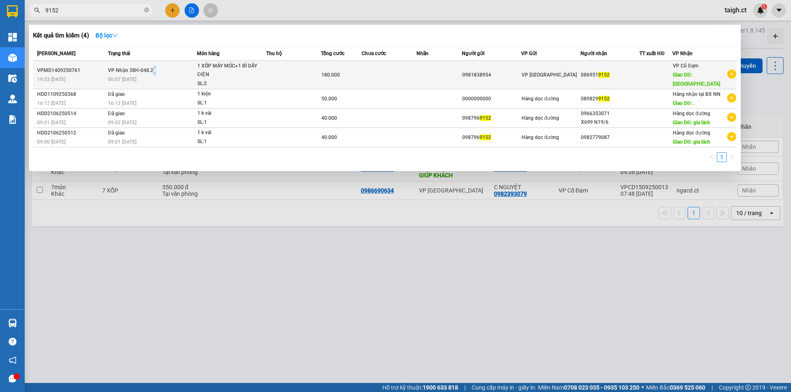
click at [154, 70] on span "VP Nhận 38H-048.24" at bounding box center [132, 71] width 48 height 6
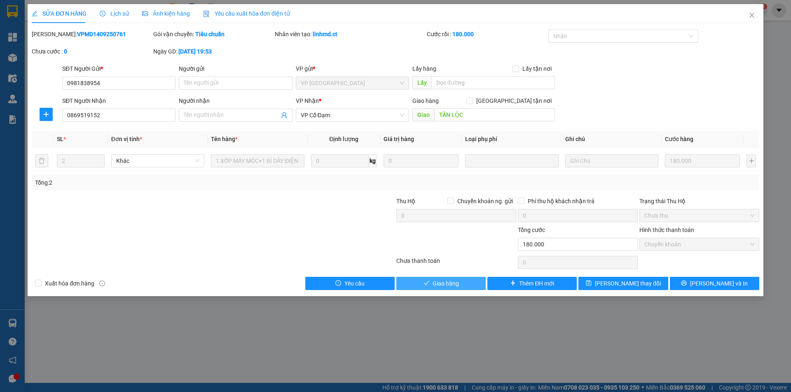
click at [444, 280] on span "Giao hàng" at bounding box center [445, 283] width 26 height 9
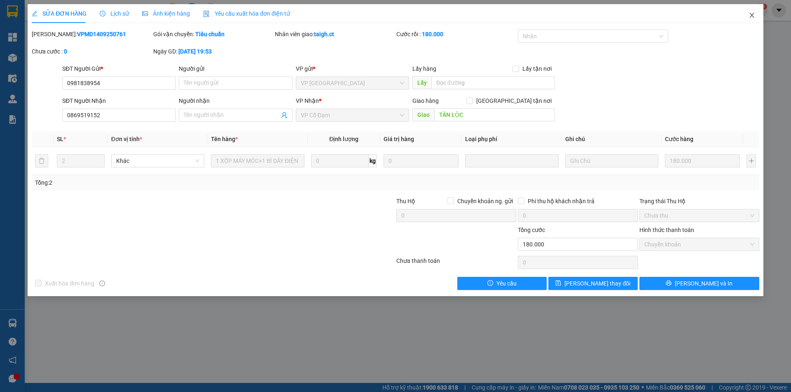
click at [750, 14] on icon "close" at bounding box center [751, 15] width 5 height 5
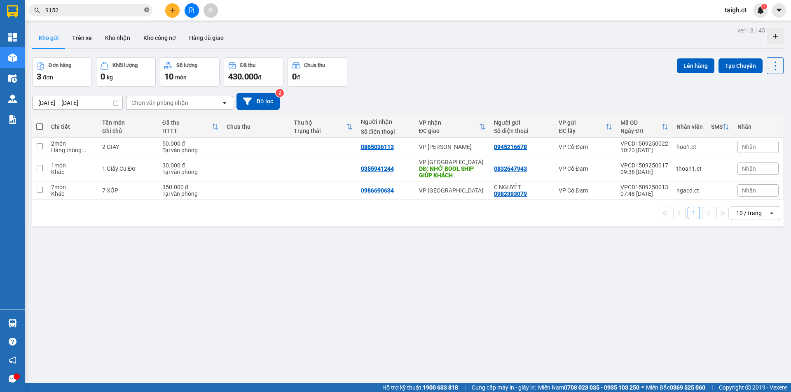
drag, startPoint x: 145, startPoint y: 9, endPoint x: 214, endPoint y: 1, distance: 69.2
click at [145, 9] on icon "close-circle" at bounding box center [146, 9] width 5 height 5
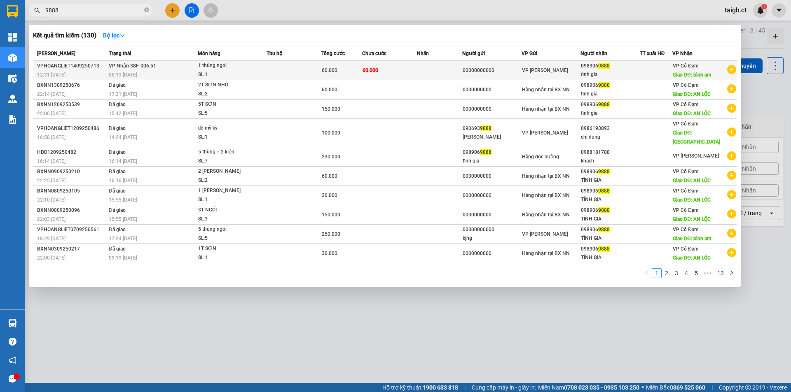
click at [137, 72] on span "06:13 [DATE]" at bounding box center [123, 75] width 28 height 6
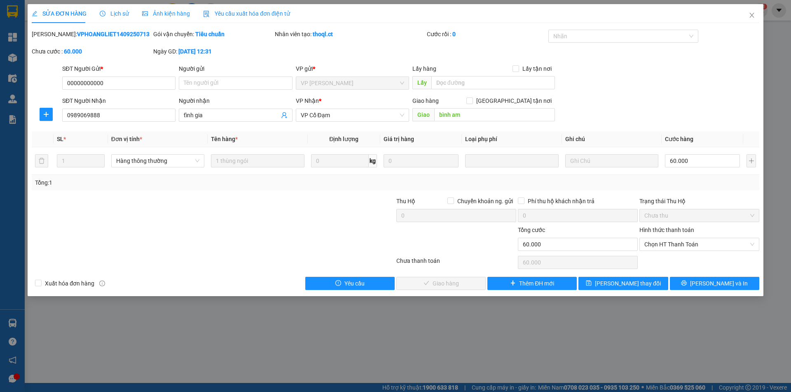
click at [695, 237] on div "Hình thức thanh toán" at bounding box center [699, 232] width 120 height 12
click at [673, 256] on div "Chọn HT Thanh Toán" at bounding box center [698, 262] width 121 height 16
click at [667, 243] on span "Chọn HT Thanh Toán" at bounding box center [699, 244] width 110 height 12
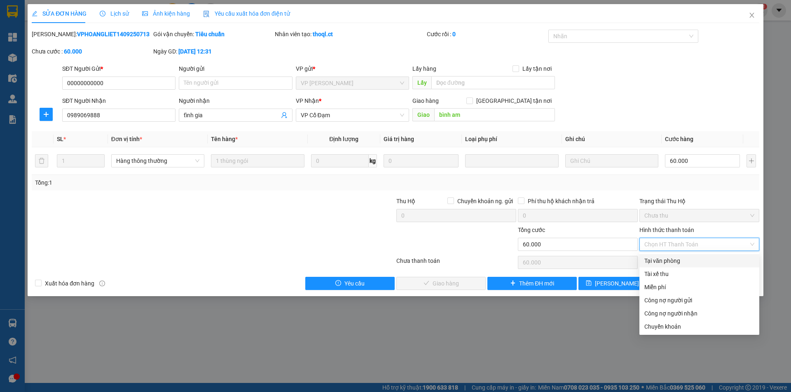
click at [663, 260] on div "Tại văn phòng" at bounding box center [699, 261] width 110 height 9
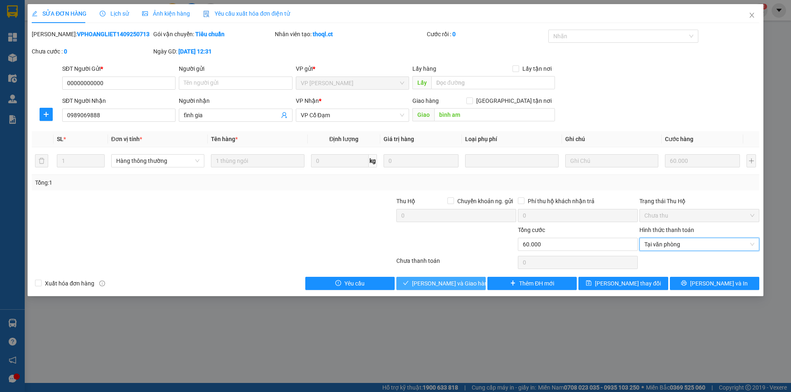
click at [454, 284] on span "[PERSON_NAME] và Giao hàng" at bounding box center [451, 283] width 79 height 9
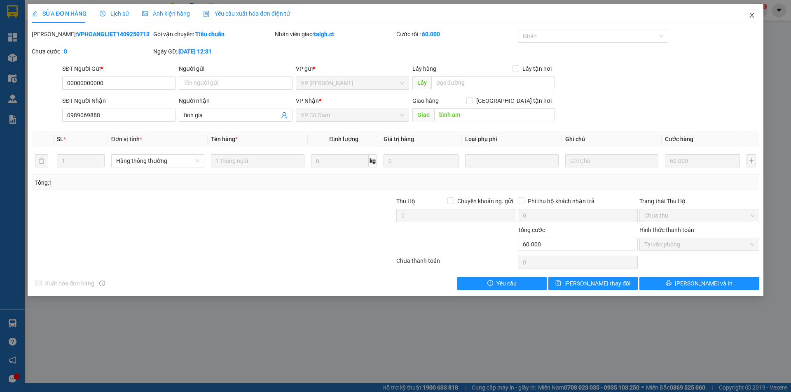
click at [751, 14] on icon "close" at bounding box center [751, 15] width 7 height 7
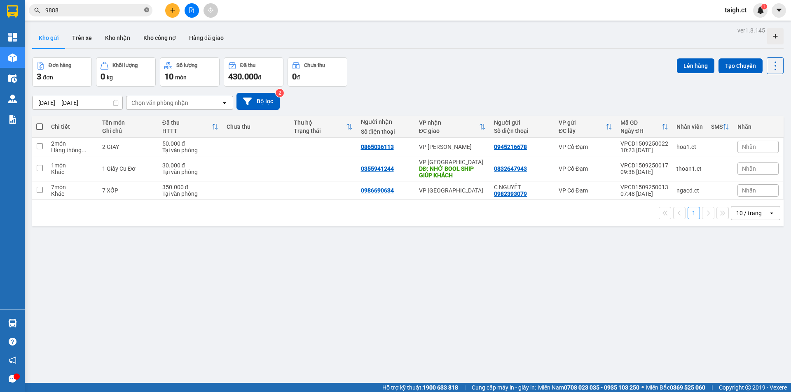
click at [146, 12] on icon "close-circle" at bounding box center [146, 9] width 5 height 5
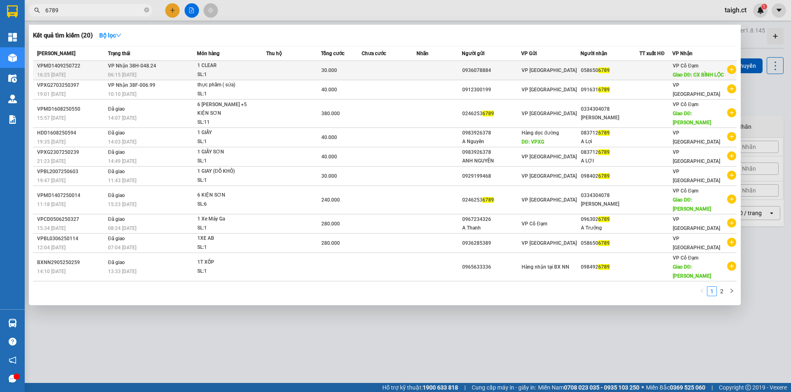
click at [147, 77] on div "06:15 [DATE]" at bounding box center [152, 74] width 89 height 9
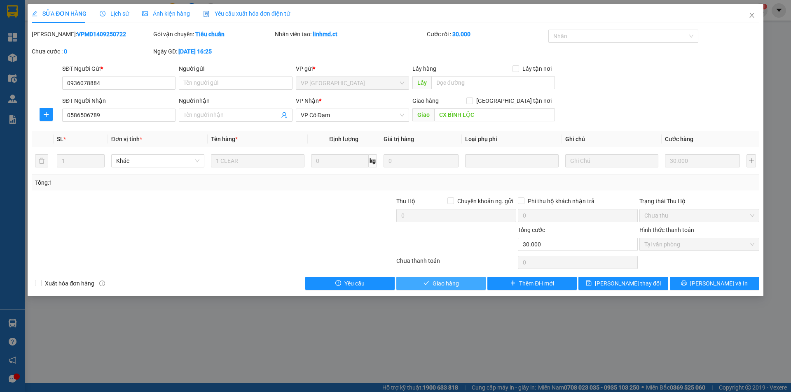
drag, startPoint x: 462, startPoint y: 280, endPoint x: 463, endPoint y: 272, distance: 7.9
click at [462, 280] on button "Giao hàng" at bounding box center [440, 283] width 89 height 13
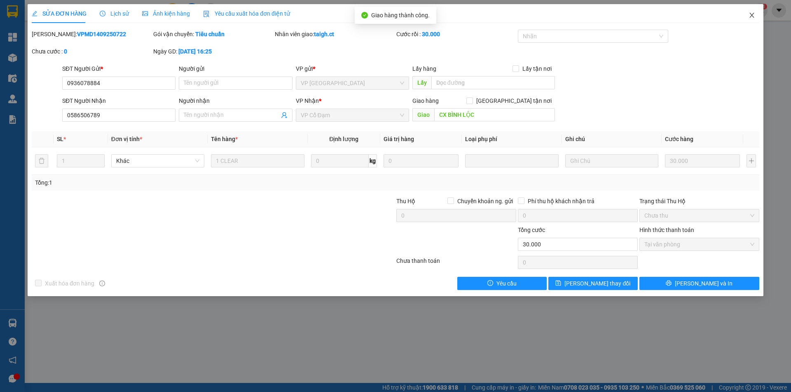
click at [750, 15] on icon "close" at bounding box center [751, 15] width 7 height 7
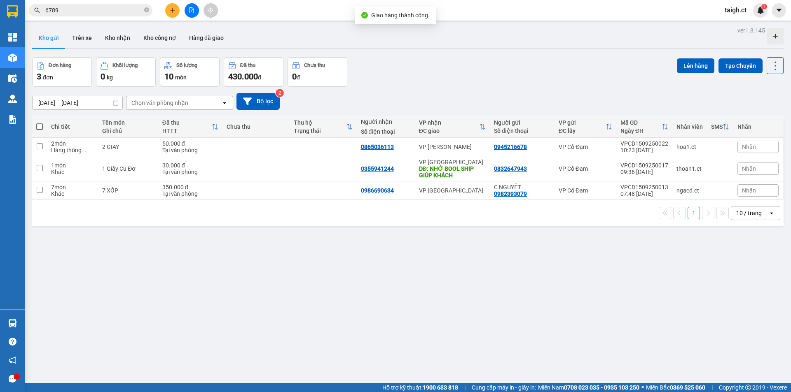
click at [114, 11] on input "6789" at bounding box center [93, 10] width 97 height 9
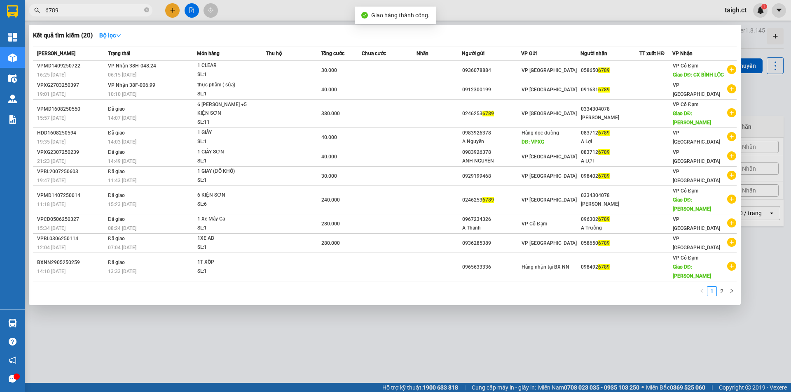
drag, startPoint x: 150, startPoint y: 8, endPoint x: 152, endPoint y: 2, distance: 6.4
click at [151, 6] on div "6789" at bounding box center [80, 10] width 161 height 12
click at [147, 10] on icon "close-circle" at bounding box center [146, 9] width 5 height 5
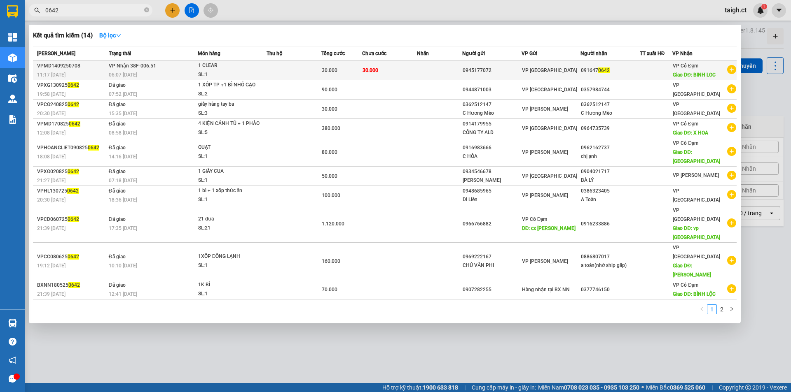
click at [133, 72] on span "06:07 [DATE]" at bounding box center [123, 75] width 28 height 6
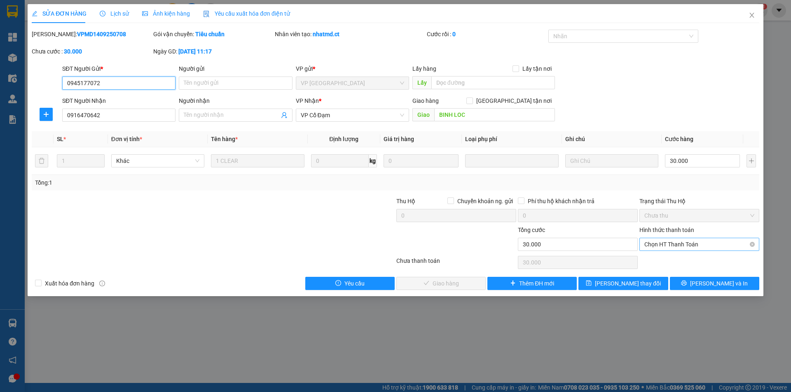
click at [665, 245] on span "Chọn HT Thanh Toán" at bounding box center [699, 244] width 110 height 12
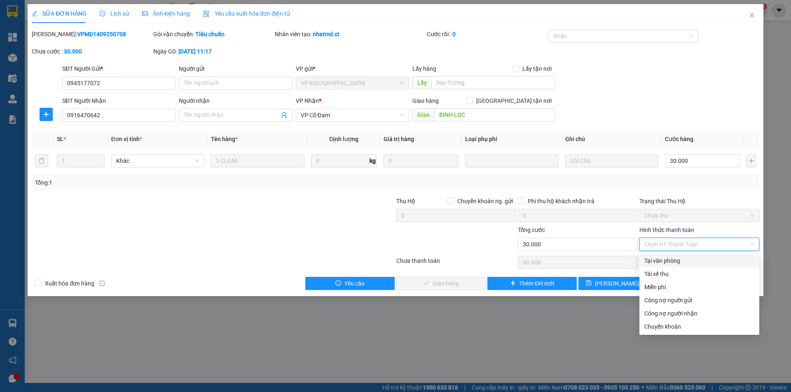
click at [663, 260] on div "Tại văn phòng" at bounding box center [699, 261] width 110 height 9
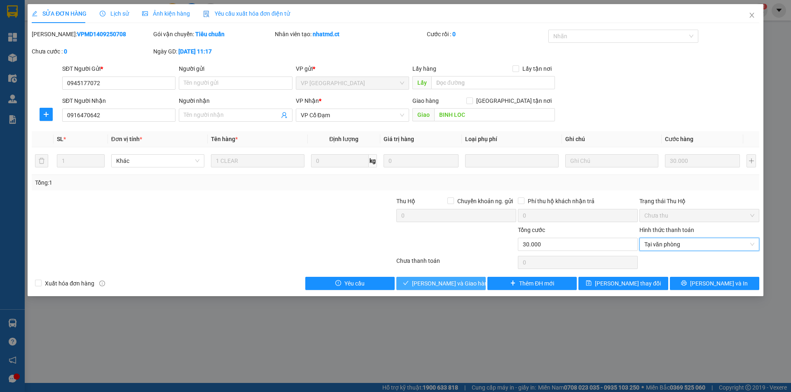
click at [459, 283] on span "[PERSON_NAME] và Giao hàng" at bounding box center [451, 283] width 79 height 9
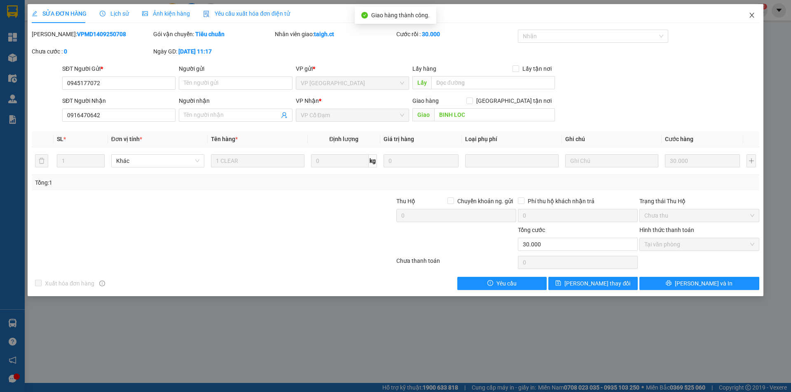
click at [751, 14] on icon "close" at bounding box center [751, 15] width 7 height 7
